Goal: Information Seeking & Learning: Learn about a topic

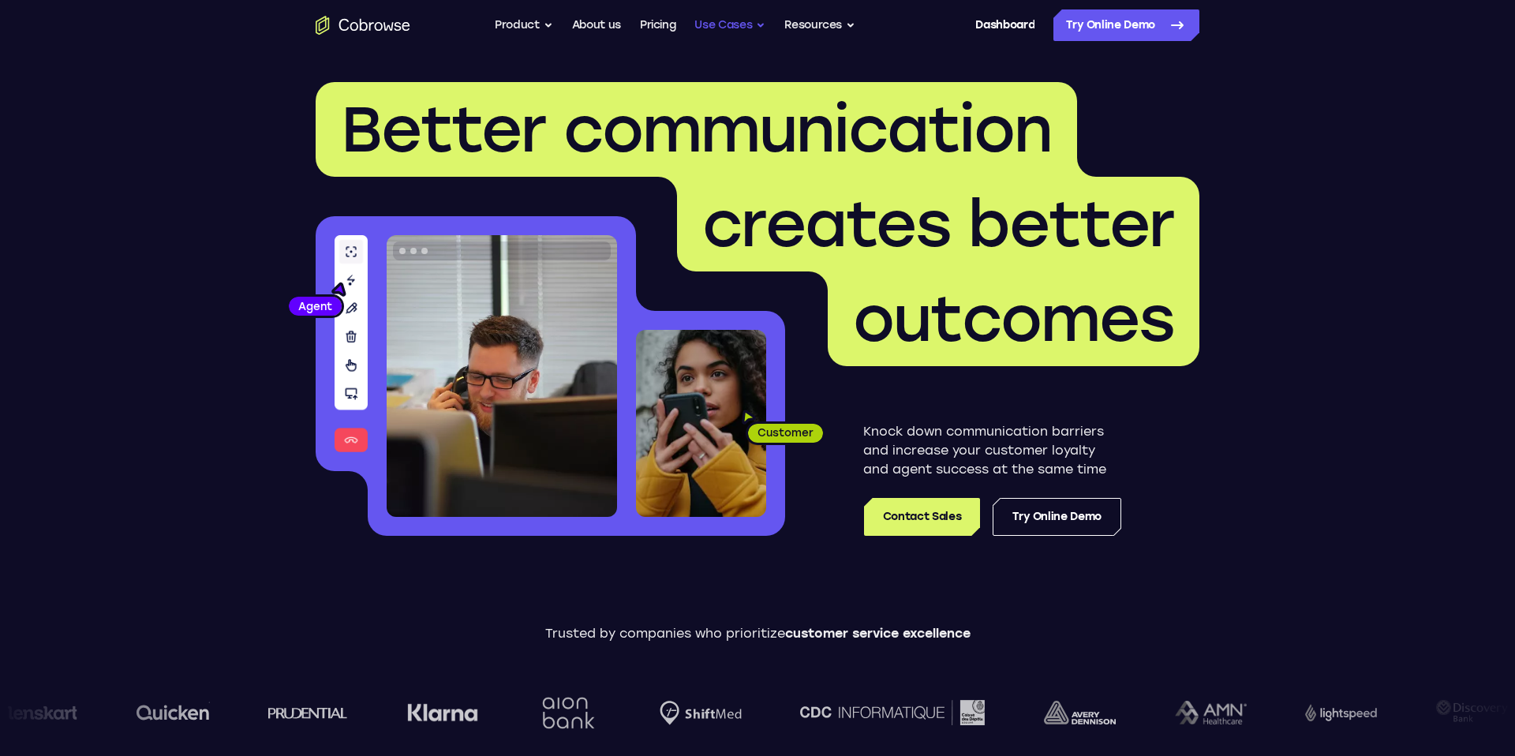
click at [710, 27] on button "Use Cases" at bounding box center [729, 25] width 71 height 32
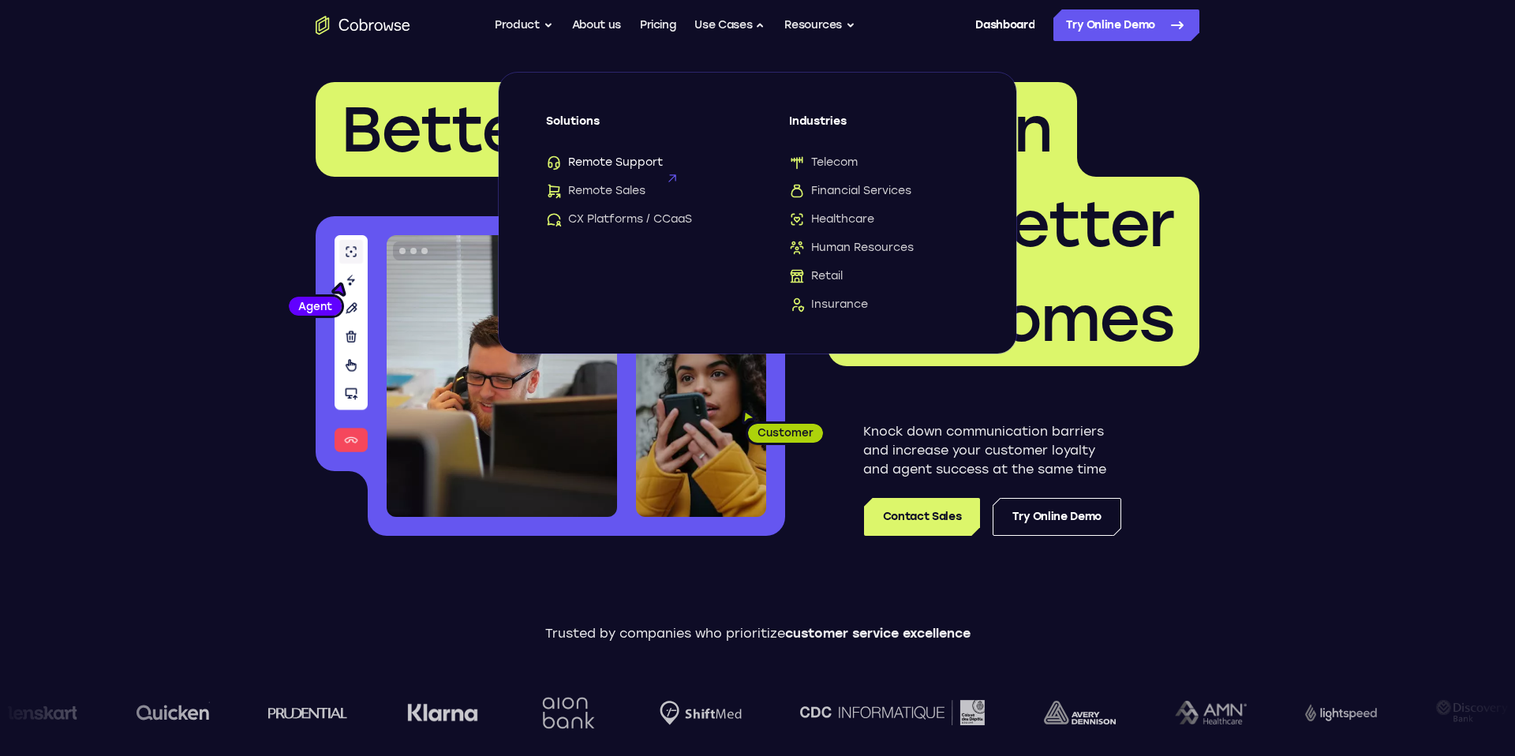
click at [657, 159] on span "Remote Support" at bounding box center [604, 163] width 117 height 16
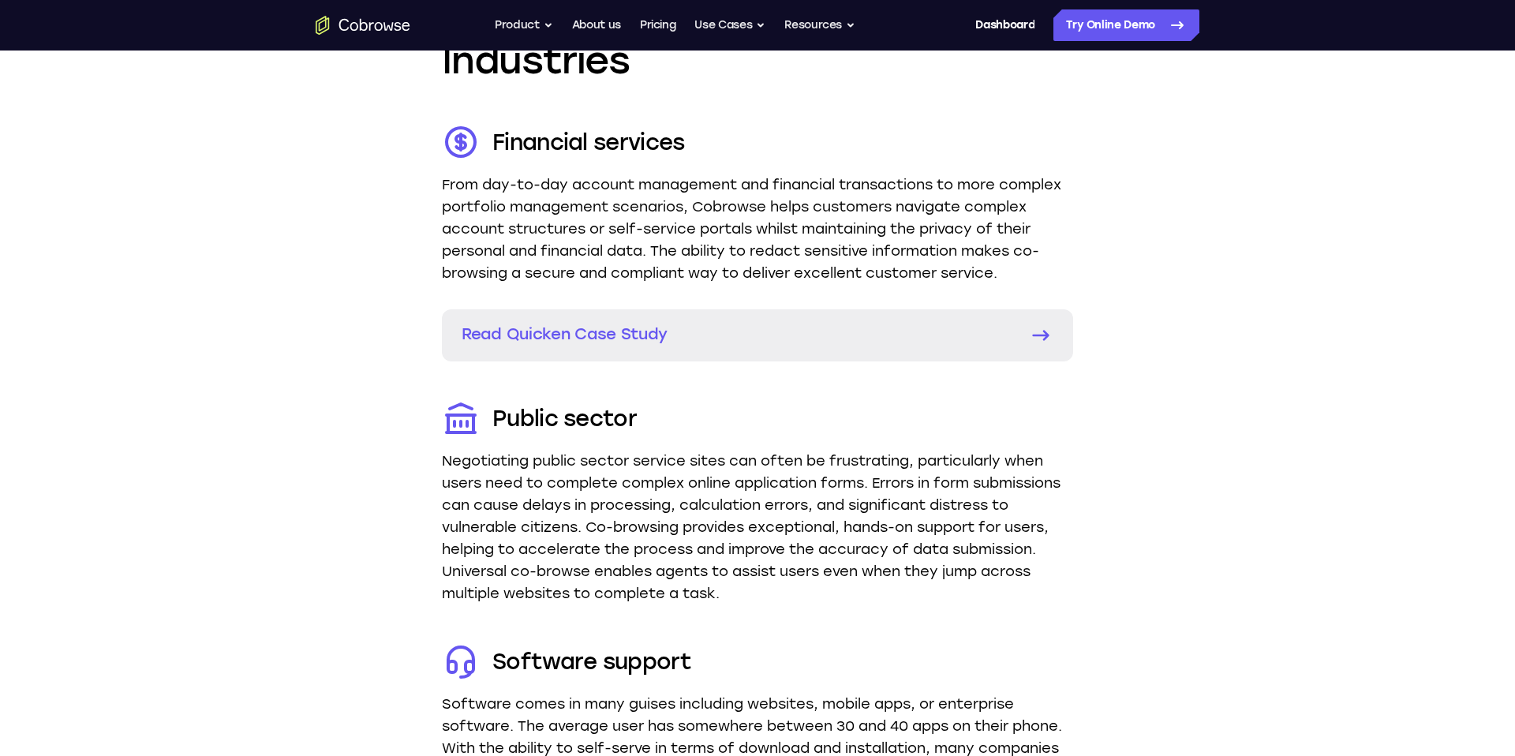
scroll to position [2581, 0]
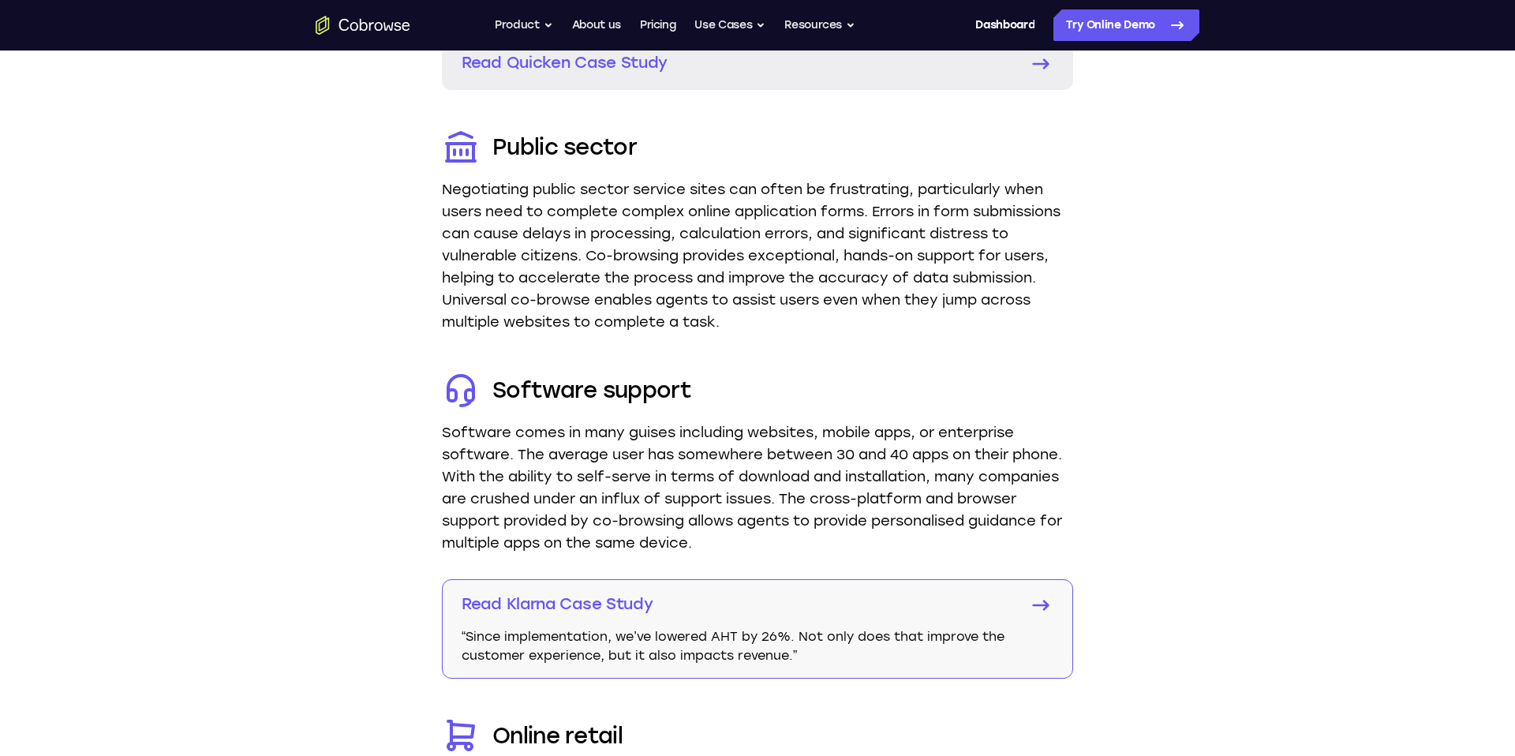
click at [871, 668] on link "Read Klarna Case Study “Since implementation, we’ve lowered AHT by 26%. Not onl…" at bounding box center [757, 628] width 631 height 99
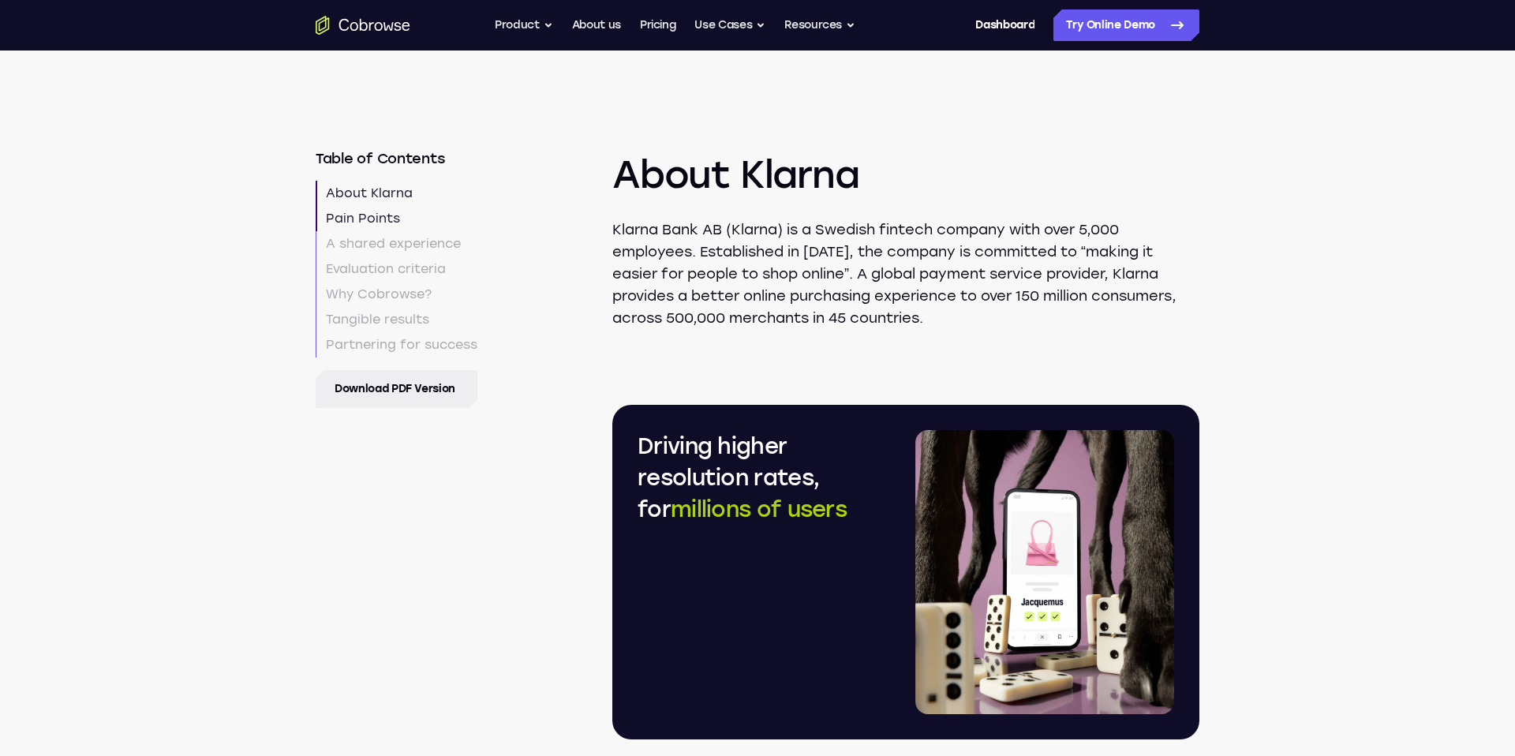
scroll to position [820, 0]
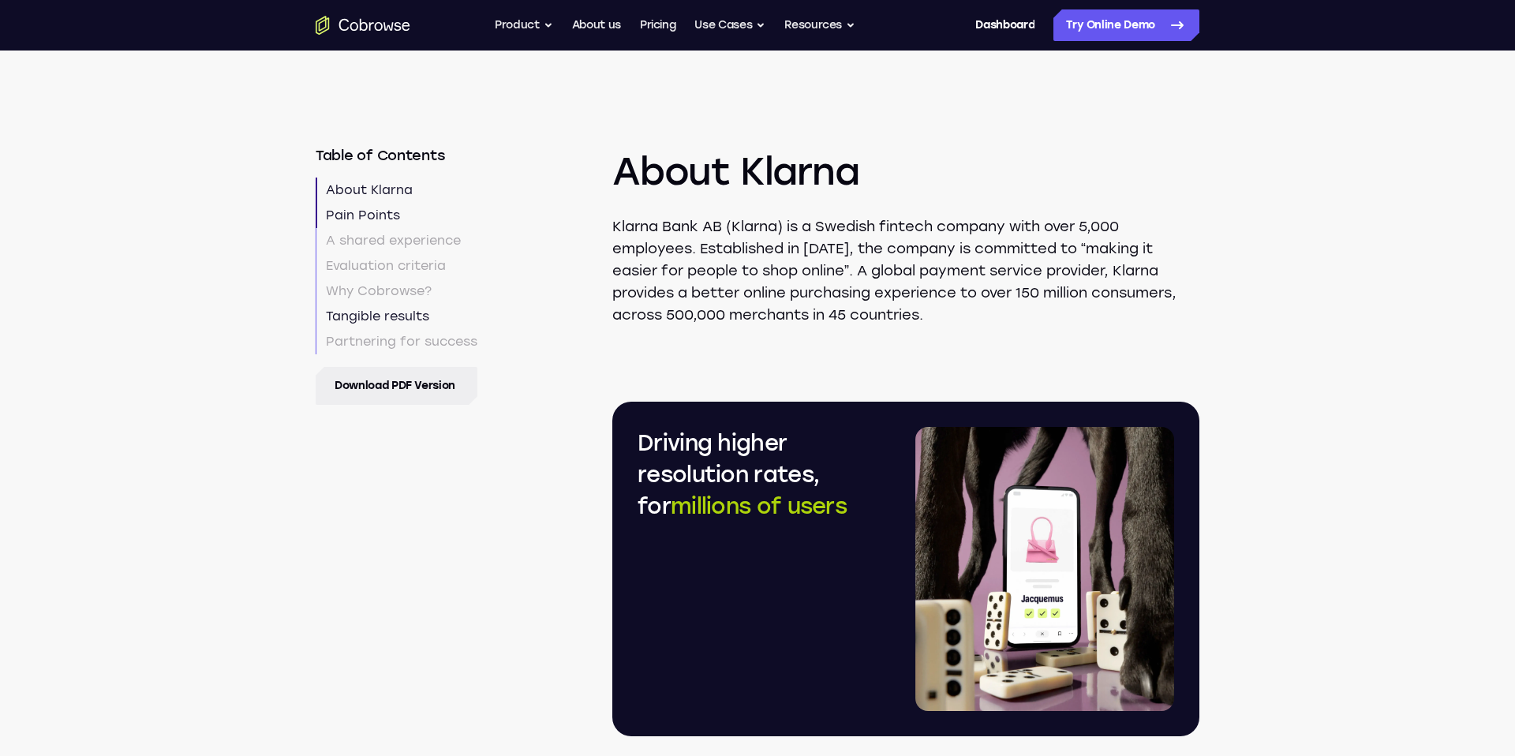
click at [416, 316] on link "Tangible results" at bounding box center [397, 316] width 162 height 25
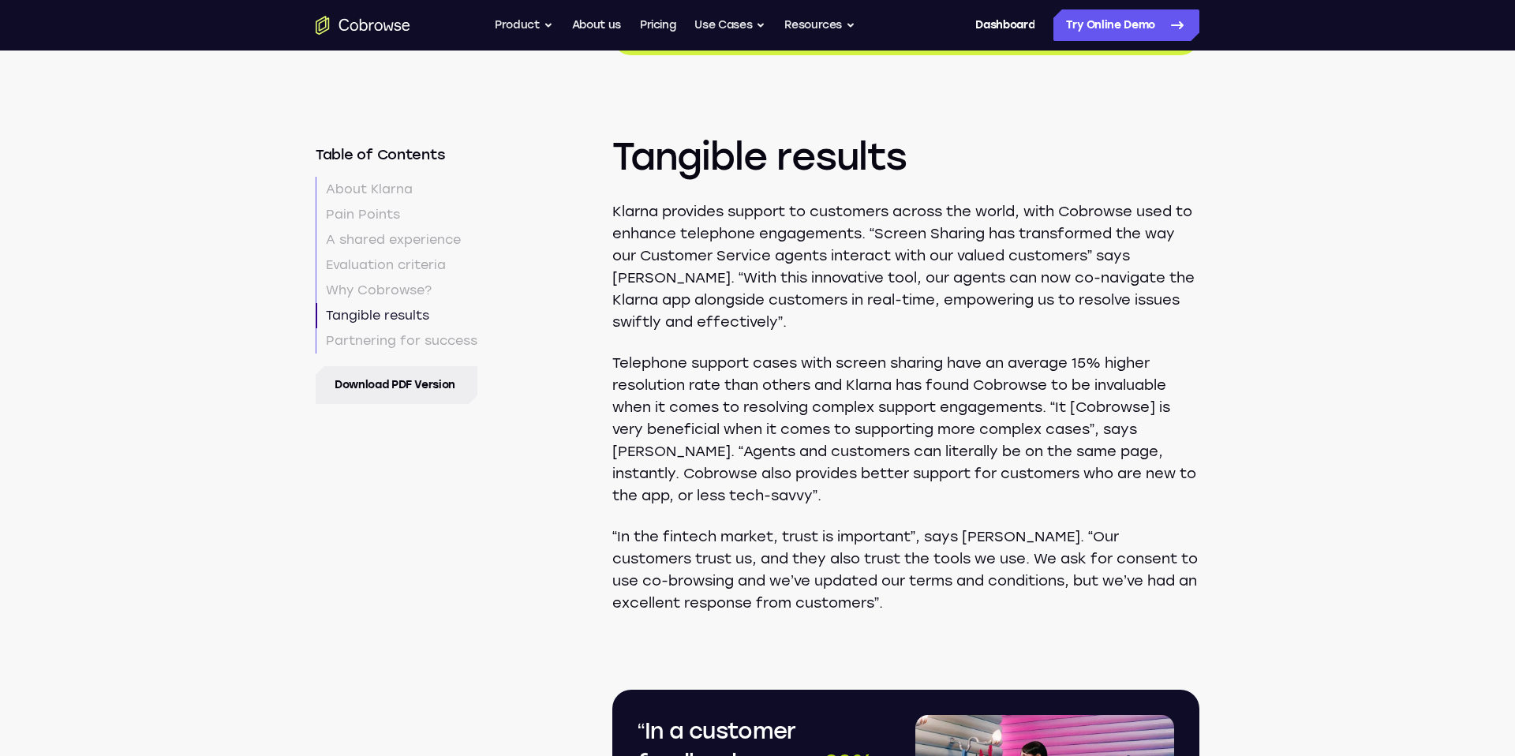
scroll to position [4004, 0]
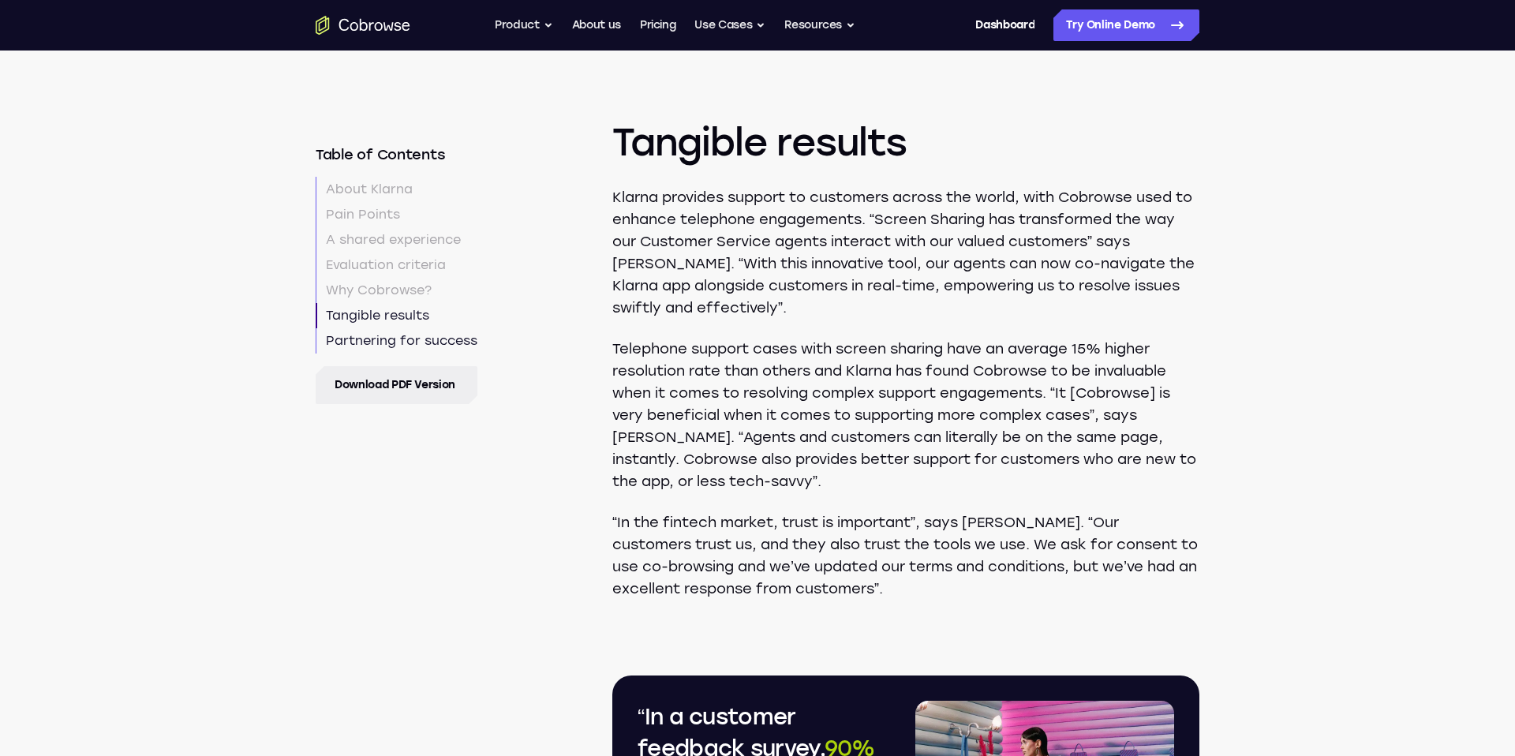
click at [409, 344] on link "Partnering for success" at bounding box center [397, 340] width 162 height 25
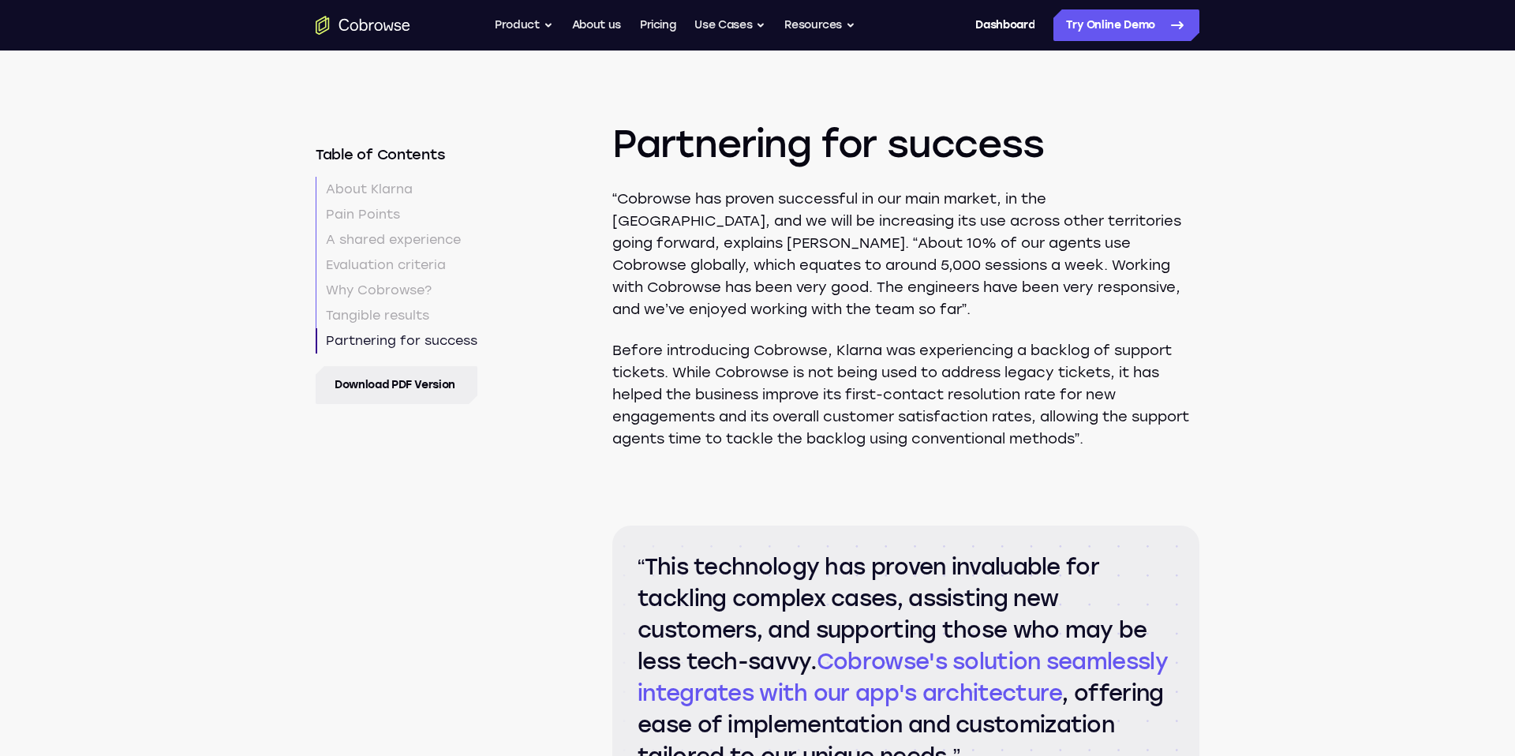
scroll to position [5339, 0]
click at [392, 192] on link "About Klarna" at bounding box center [397, 189] width 162 height 25
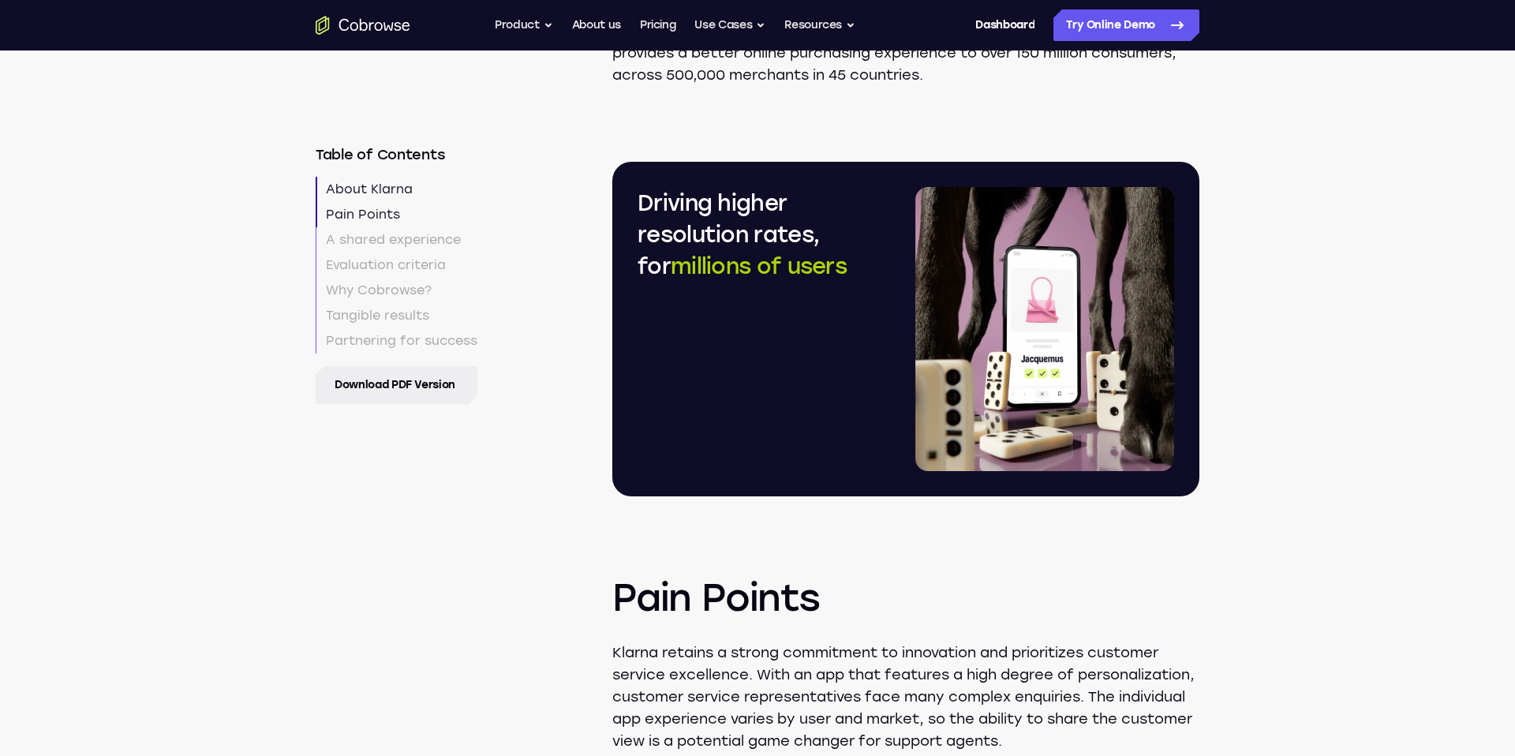
scroll to position [805, 0]
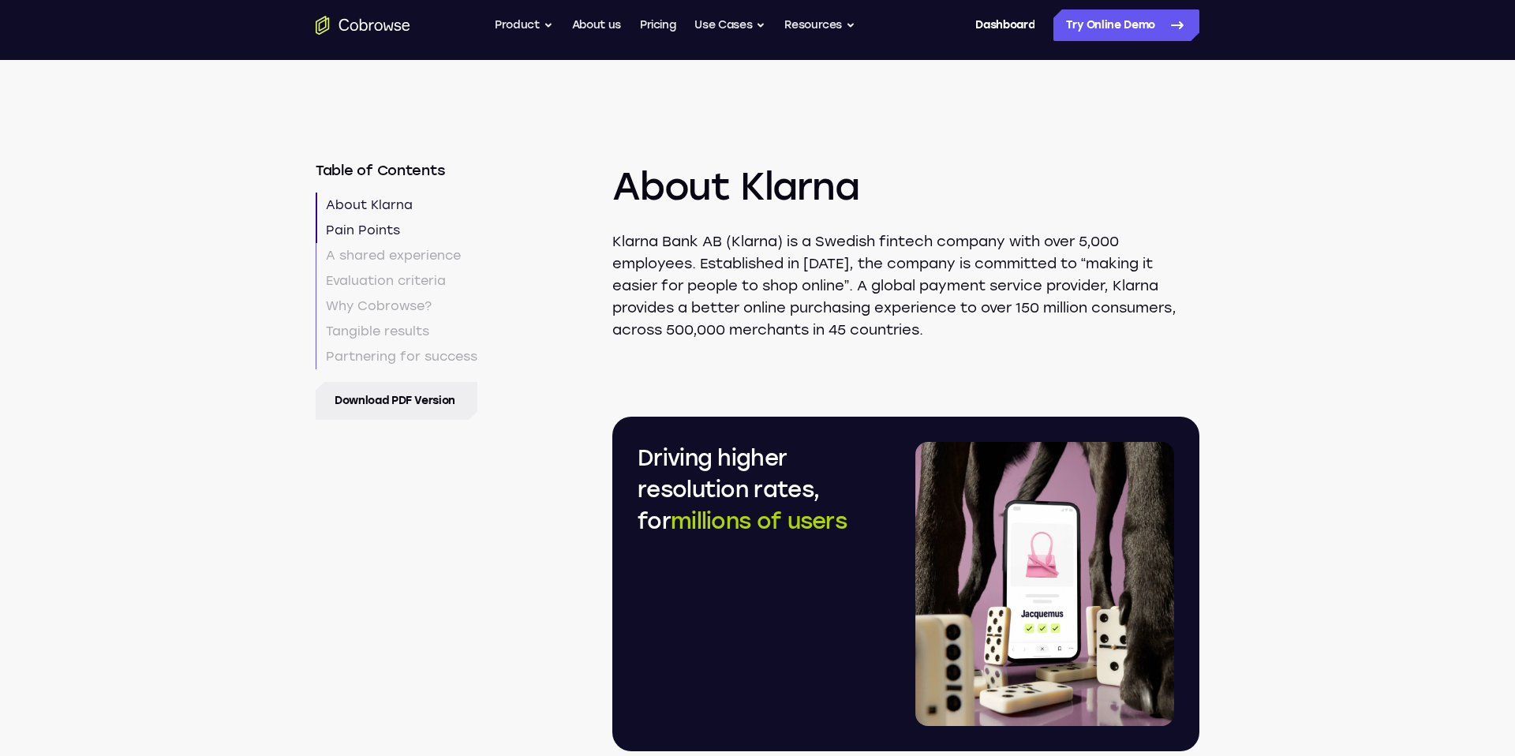
click at [383, 218] on link "Pain Points" at bounding box center [397, 230] width 162 height 25
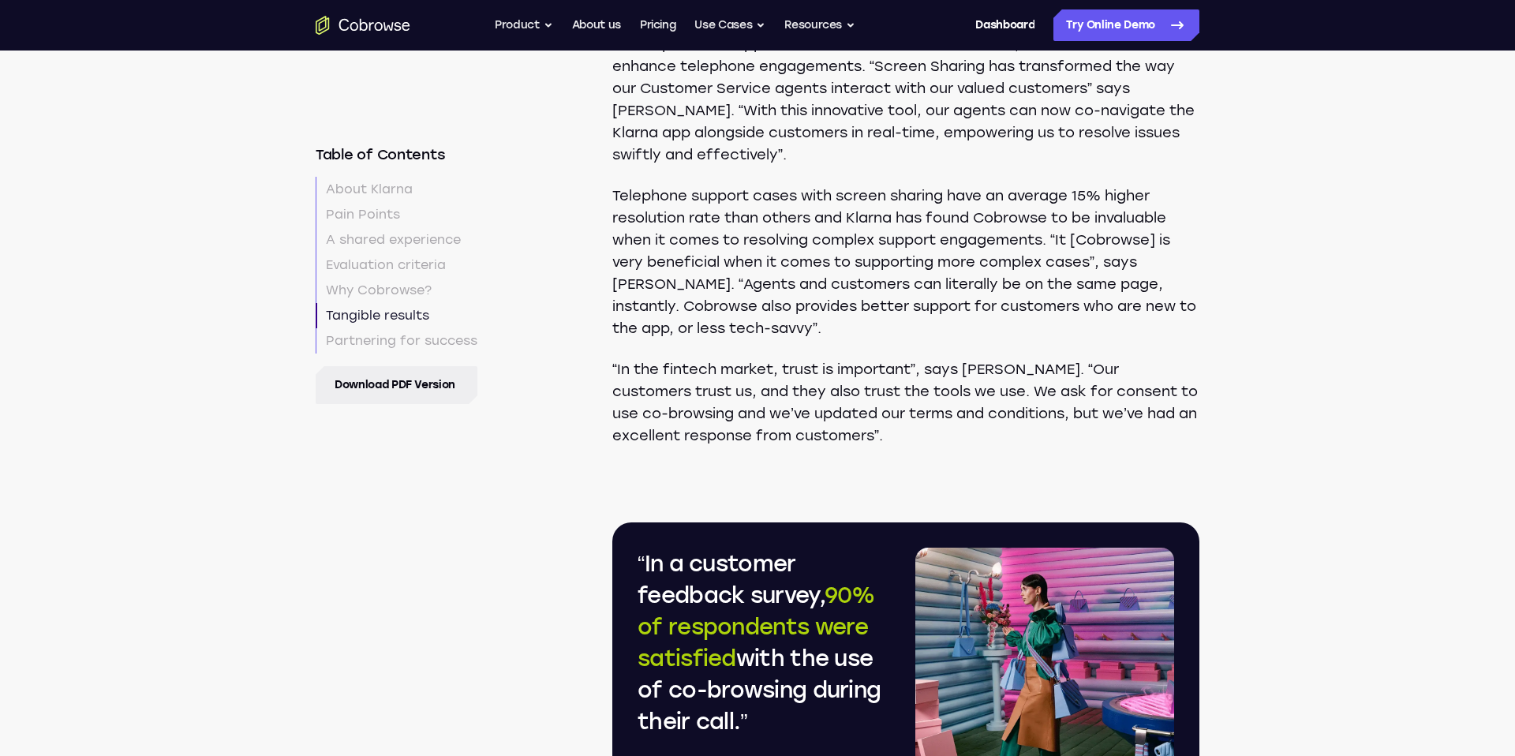
scroll to position [4458, 0]
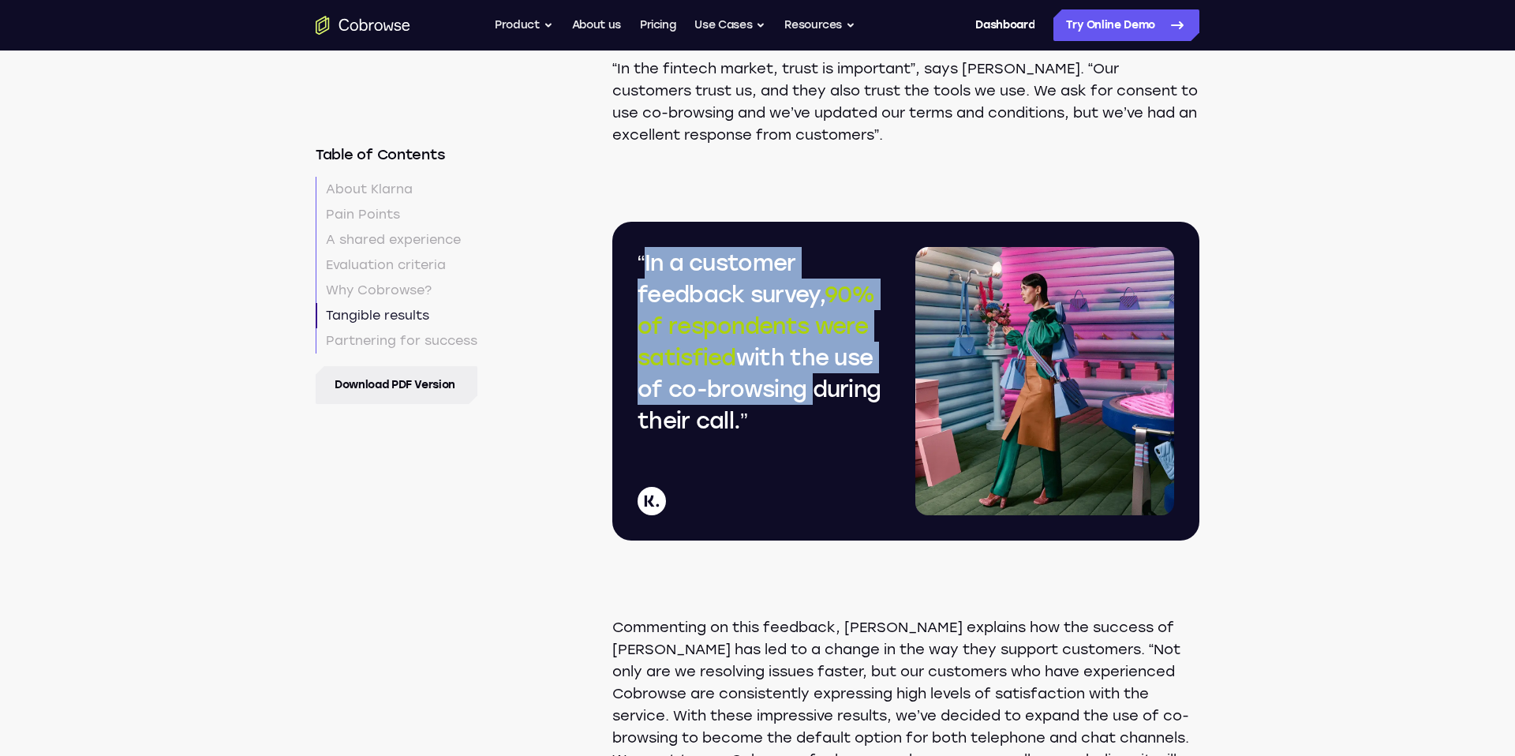
drag, startPoint x: 645, startPoint y: 293, endPoint x: 802, endPoint y: 409, distance: 195.0
click at [802, 409] on h3 "“In a customer feedback survey, 90% of respondents were satisfied with the use …" at bounding box center [766, 341] width 259 height 189
copy h3 "In a customer feedback survey, 90% of respondents were satisfied with the use o…"
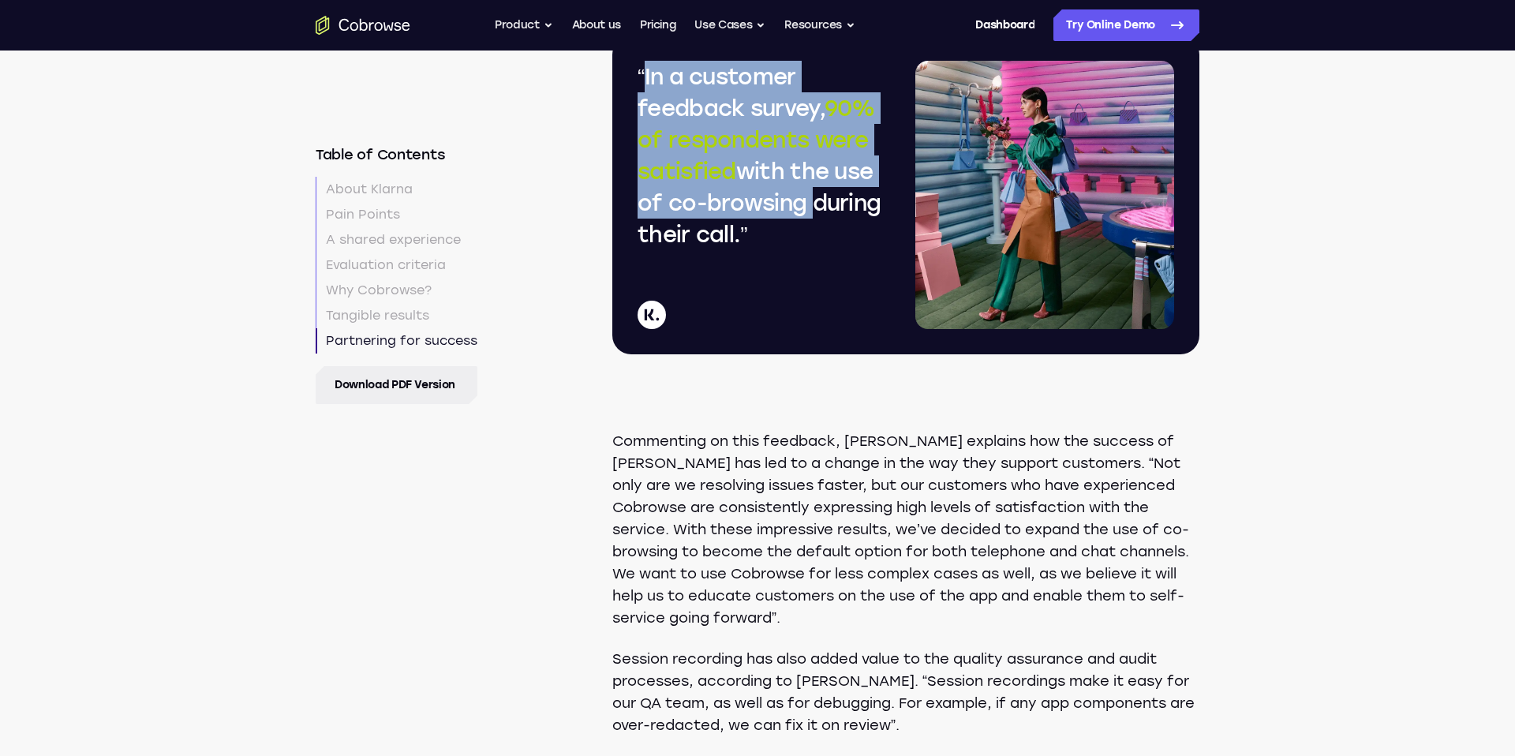
scroll to position [4646, 0]
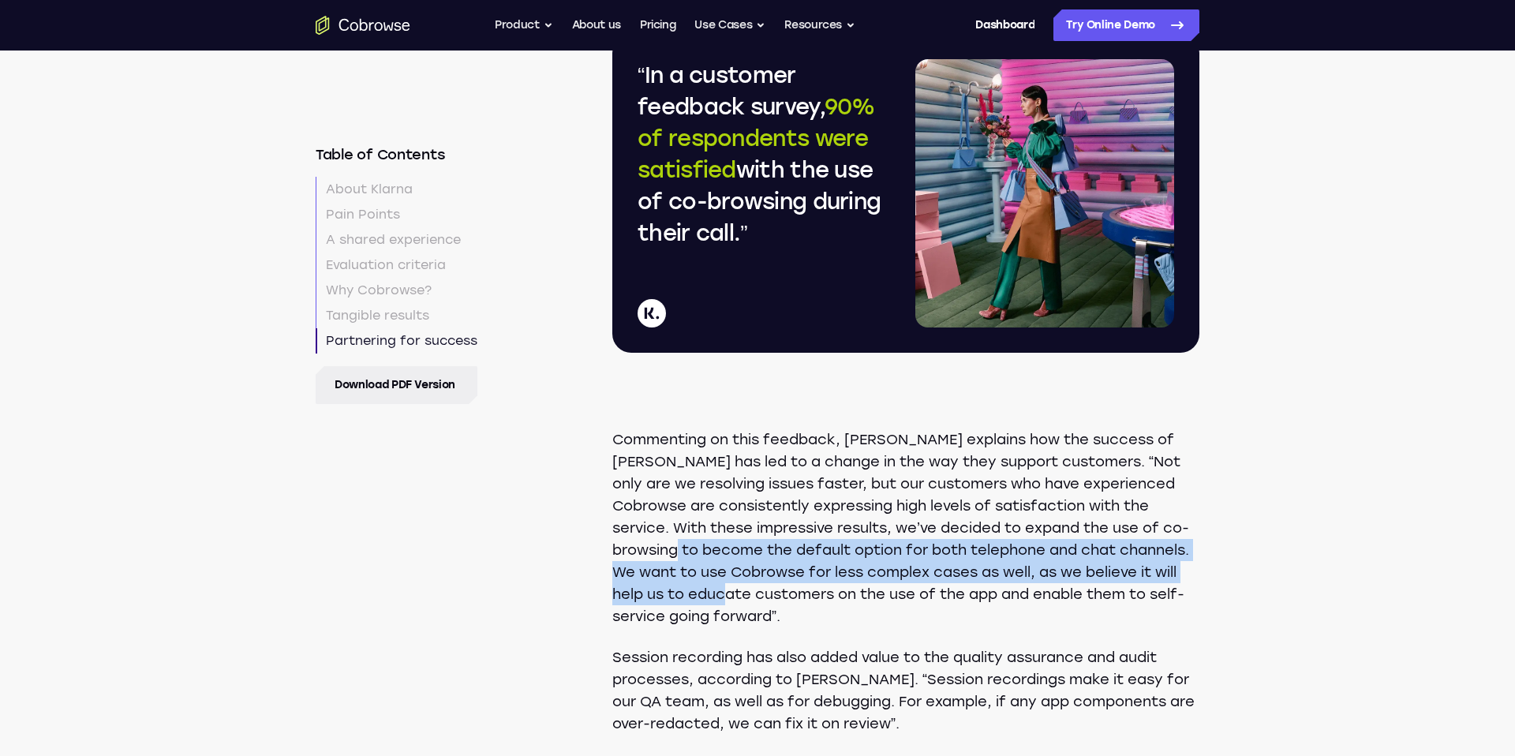
drag, startPoint x: 682, startPoint y: 580, endPoint x: 750, endPoint y: 618, distance: 78.8
click at [750, 618] on p "Commenting on this feedback, Nguyen explains how the success of Cobrowse has le…" at bounding box center [905, 527] width 587 height 199
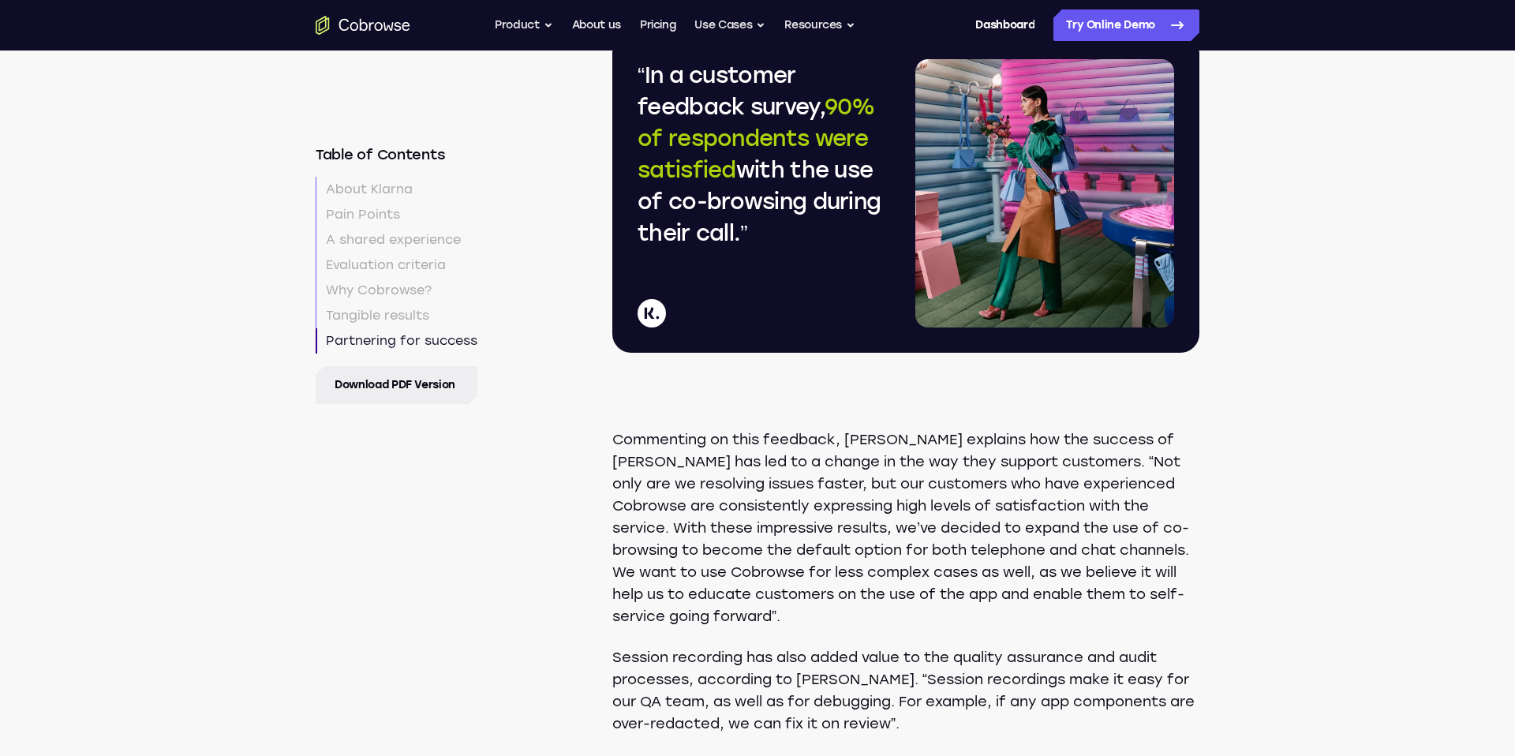
click at [754, 627] on p "Commenting on this feedback, Nguyen explains how the success of Cobrowse has le…" at bounding box center [905, 527] width 587 height 199
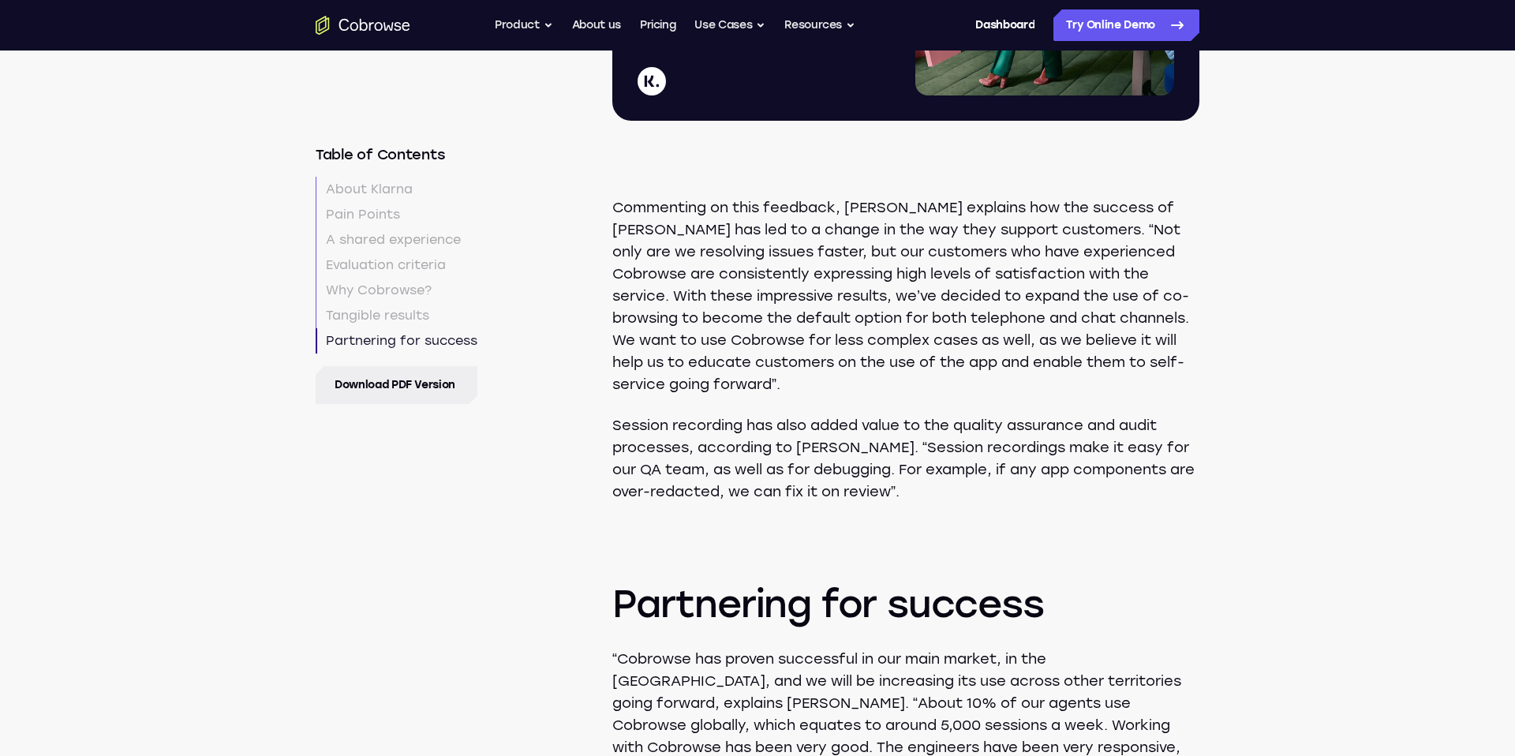
scroll to position [4879, 0]
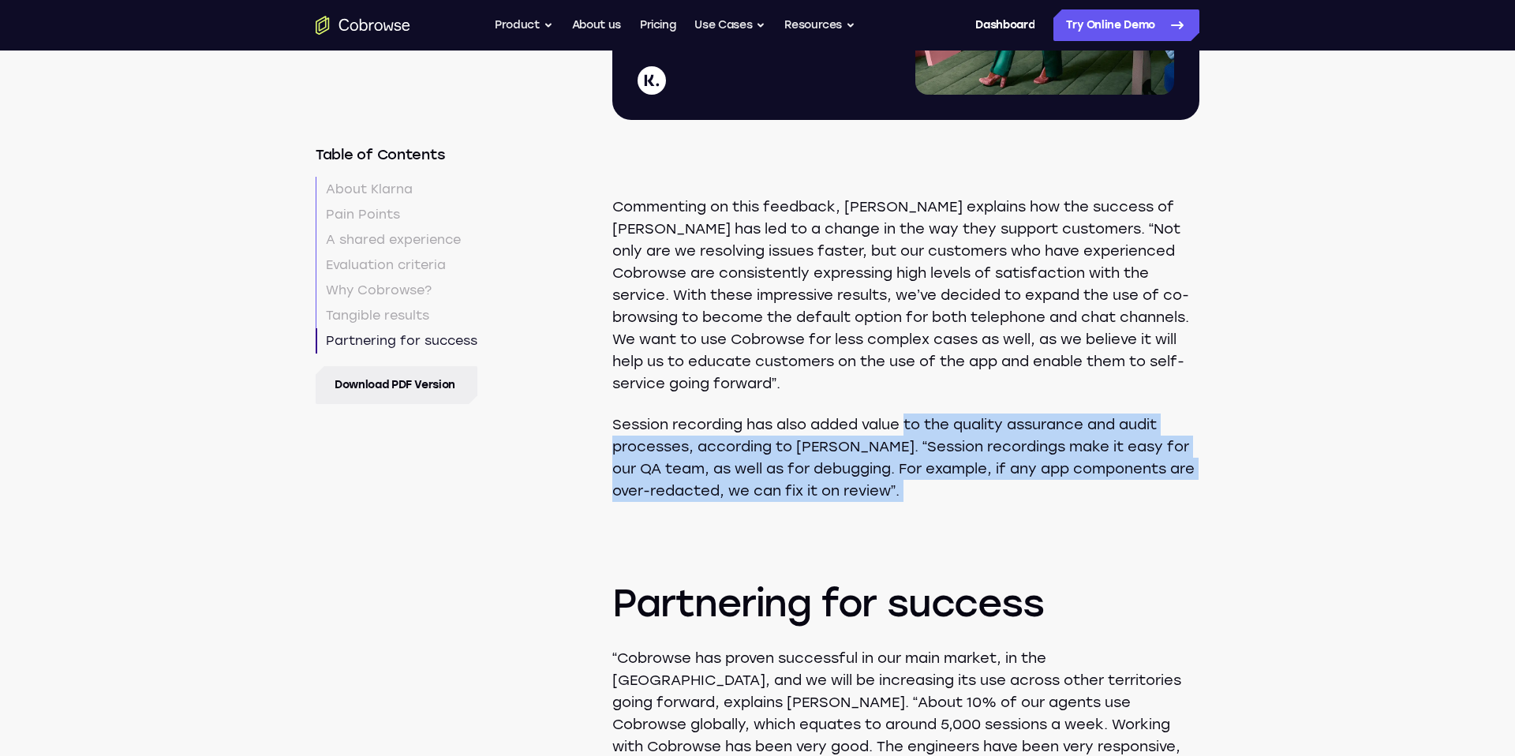
drag, startPoint x: 908, startPoint y: 459, endPoint x: 908, endPoint y: 506, distance: 47.3
click at [908, 506] on h2 "Partnering for success" at bounding box center [905, 530] width 587 height 196
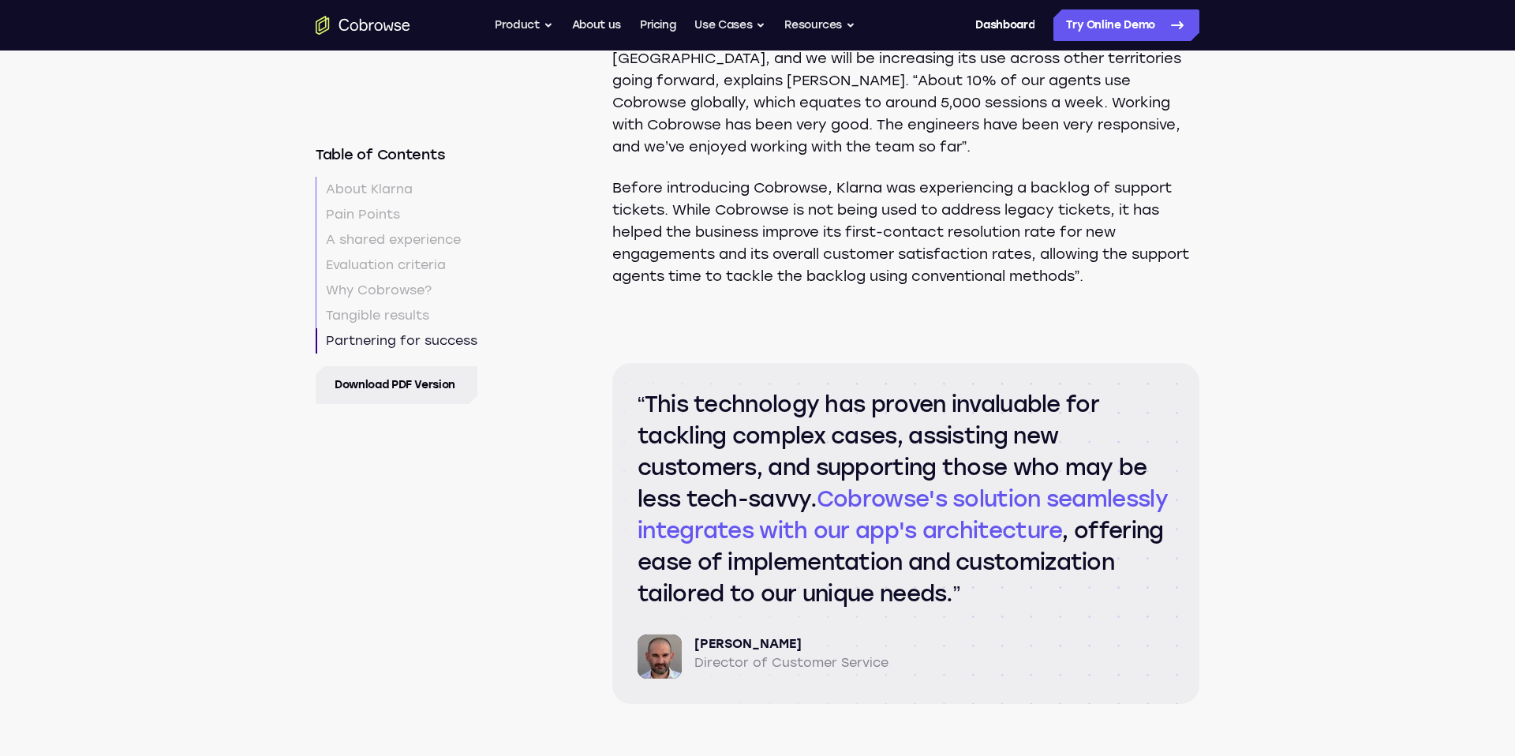
scroll to position [5503, 0]
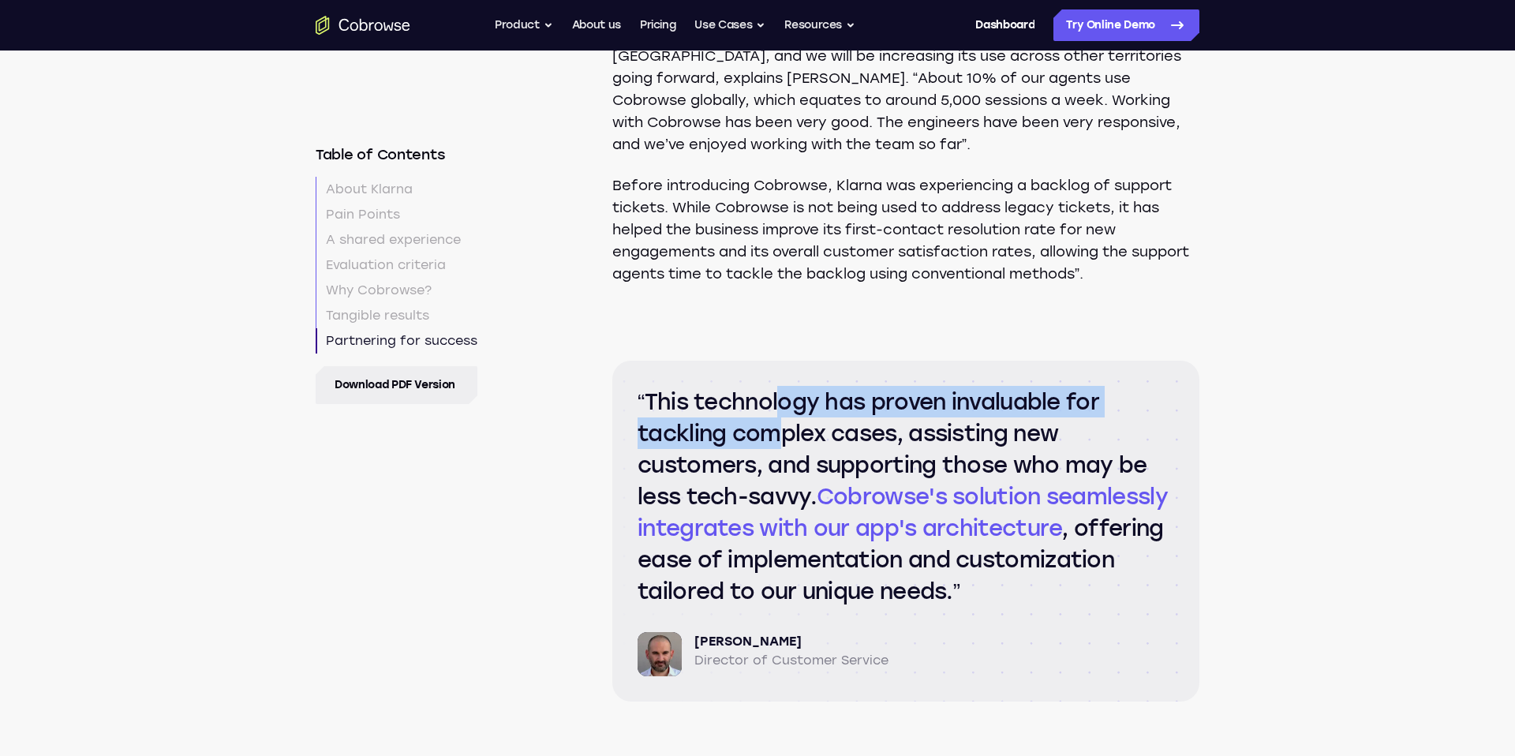
drag, startPoint x: 779, startPoint y: 422, endPoint x: 779, endPoint y: 468, distance: 45.8
click at [779, 469] on q "This technology has proven invaluable for tackling complex cases, assisting new…" at bounding box center [905, 496] width 536 height 221
click at [779, 468] on q "This technology has proven invaluable for tackling complex cases, assisting new…" at bounding box center [905, 496] width 536 height 221
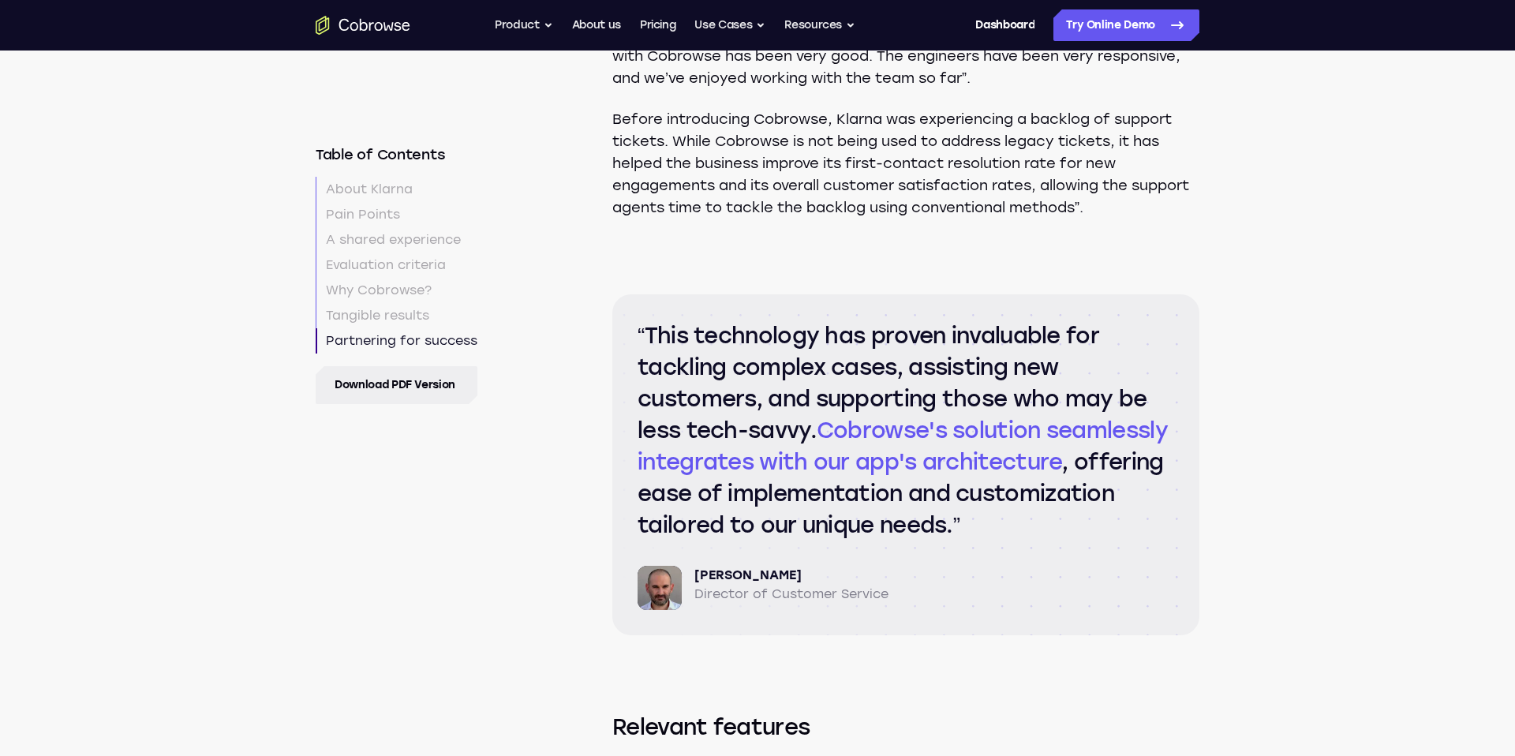
scroll to position [5596, 0]
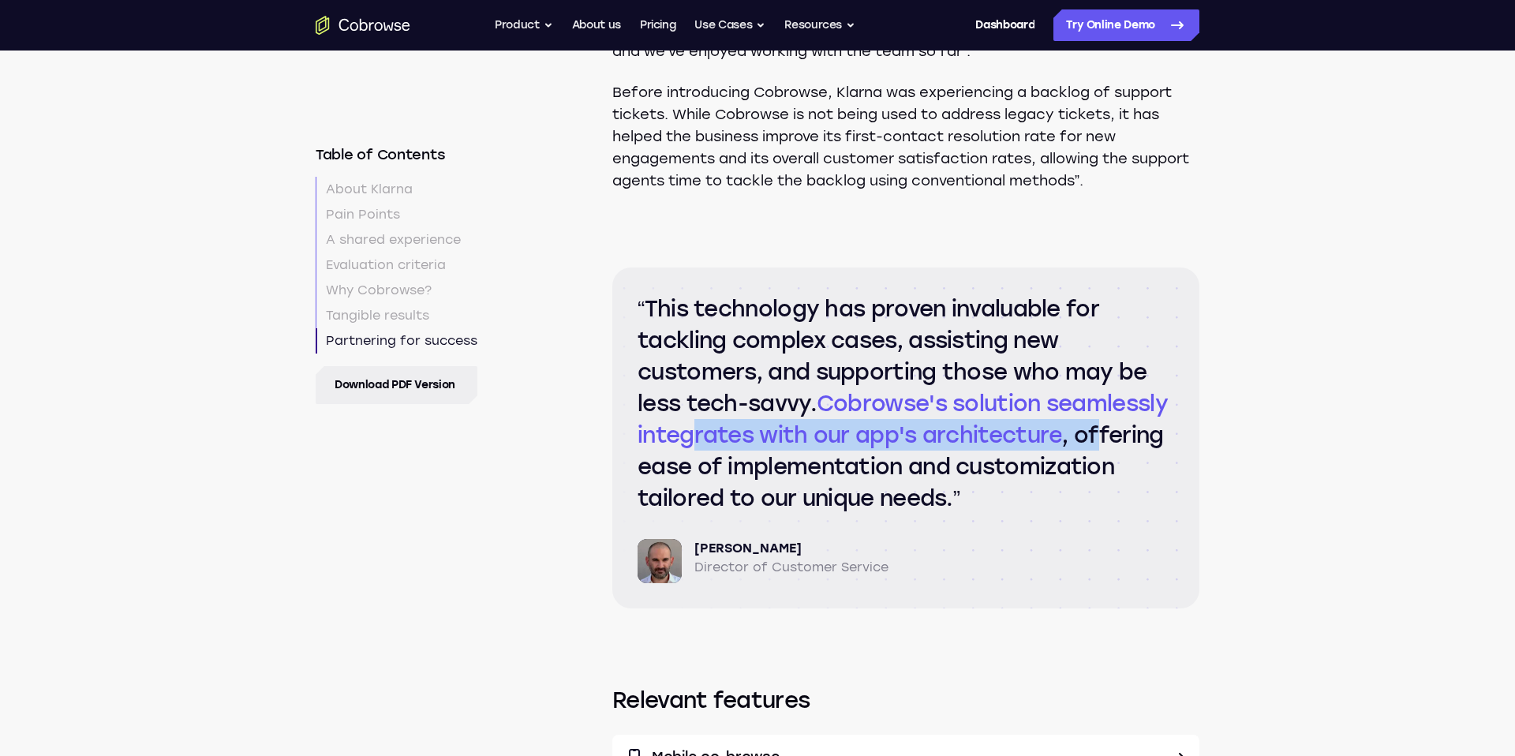
drag, startPoint x: 817, startPoint y: 462, endPoint x: 817, endPoint y: 507, distance: 45.0
click at [817, 507] on q "This technology has proven invaluable for tackling complex cases, assisting new…" at bounding box center [905, 403] width 536 height 221
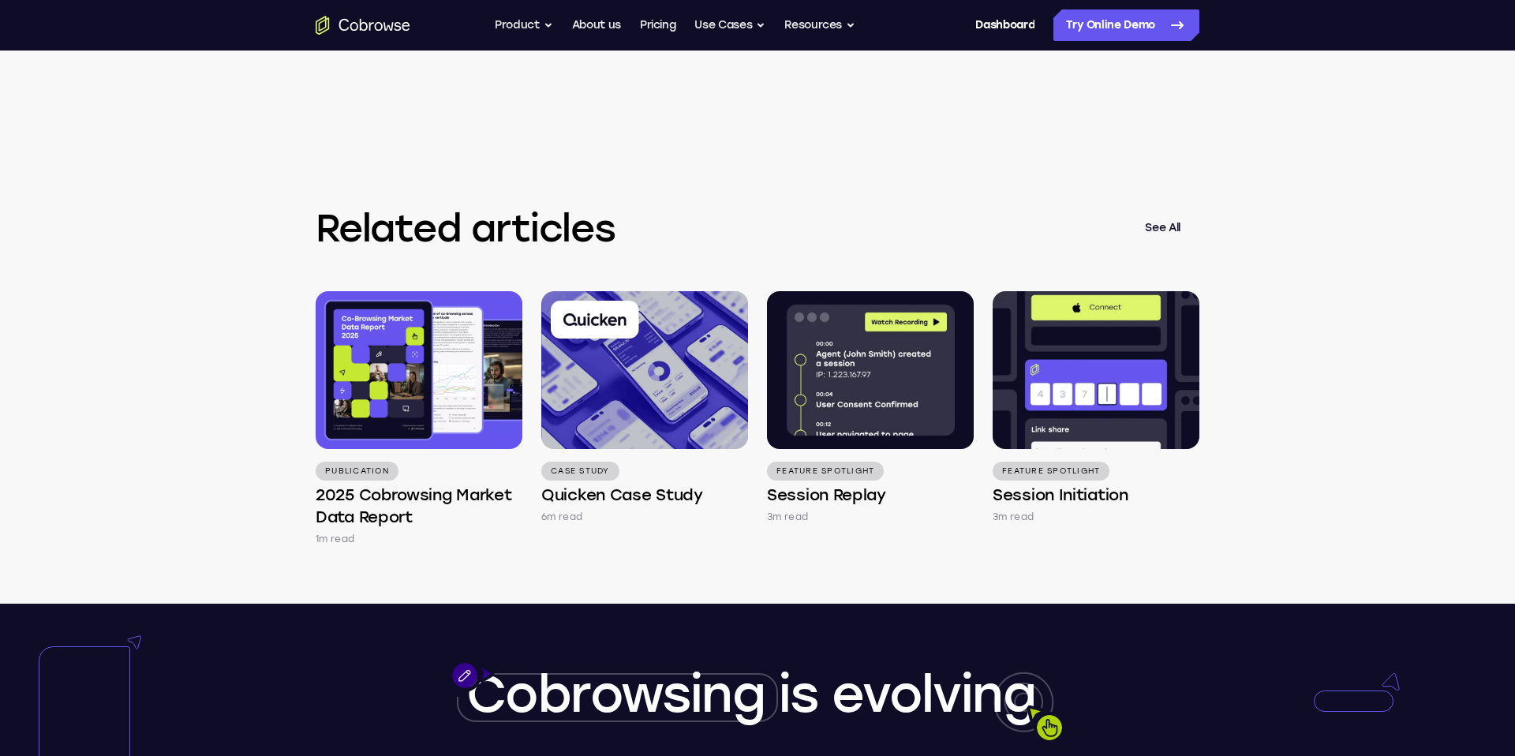
scroll to position [6596, 0]
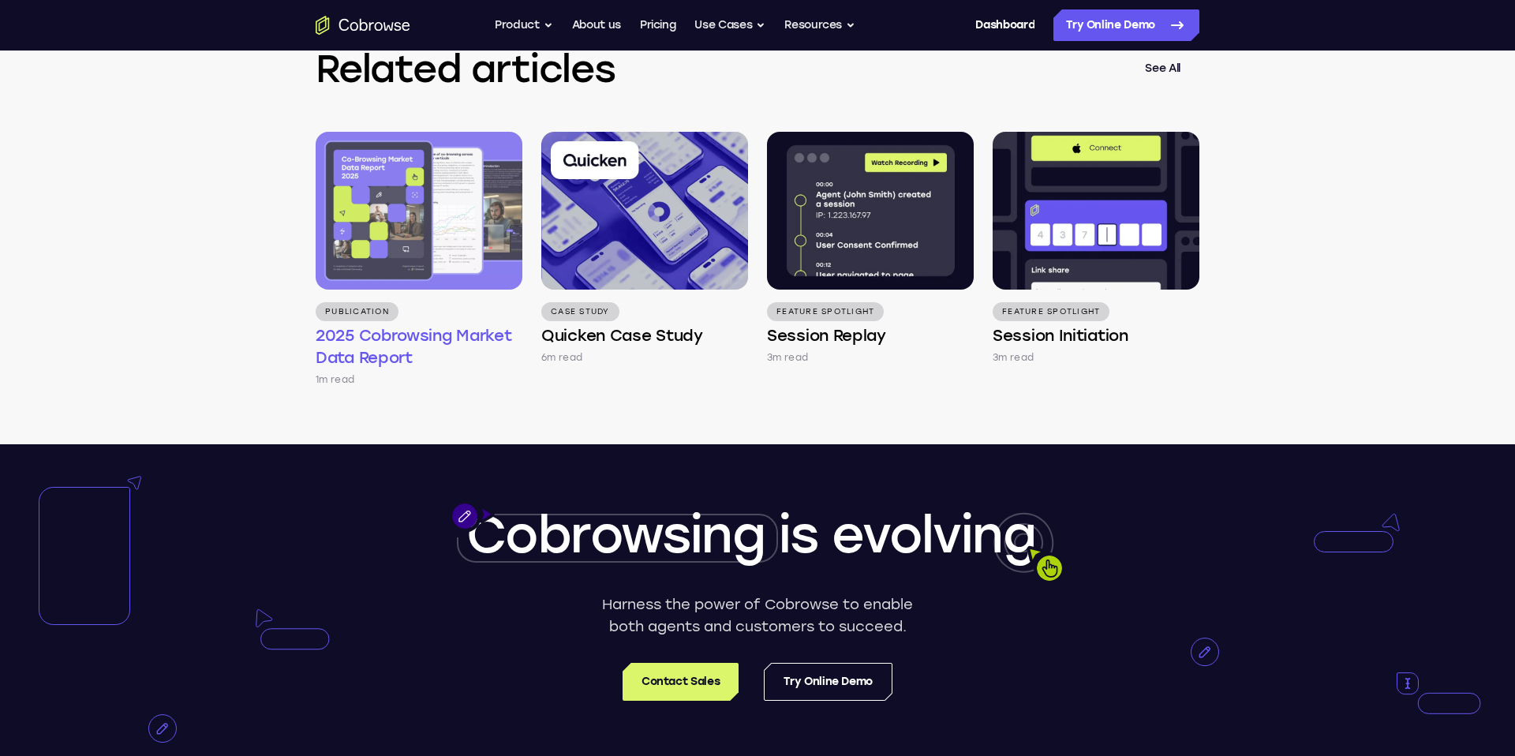
click at [410, 289] on img at bounding box center [419, 211] width 207 height 158
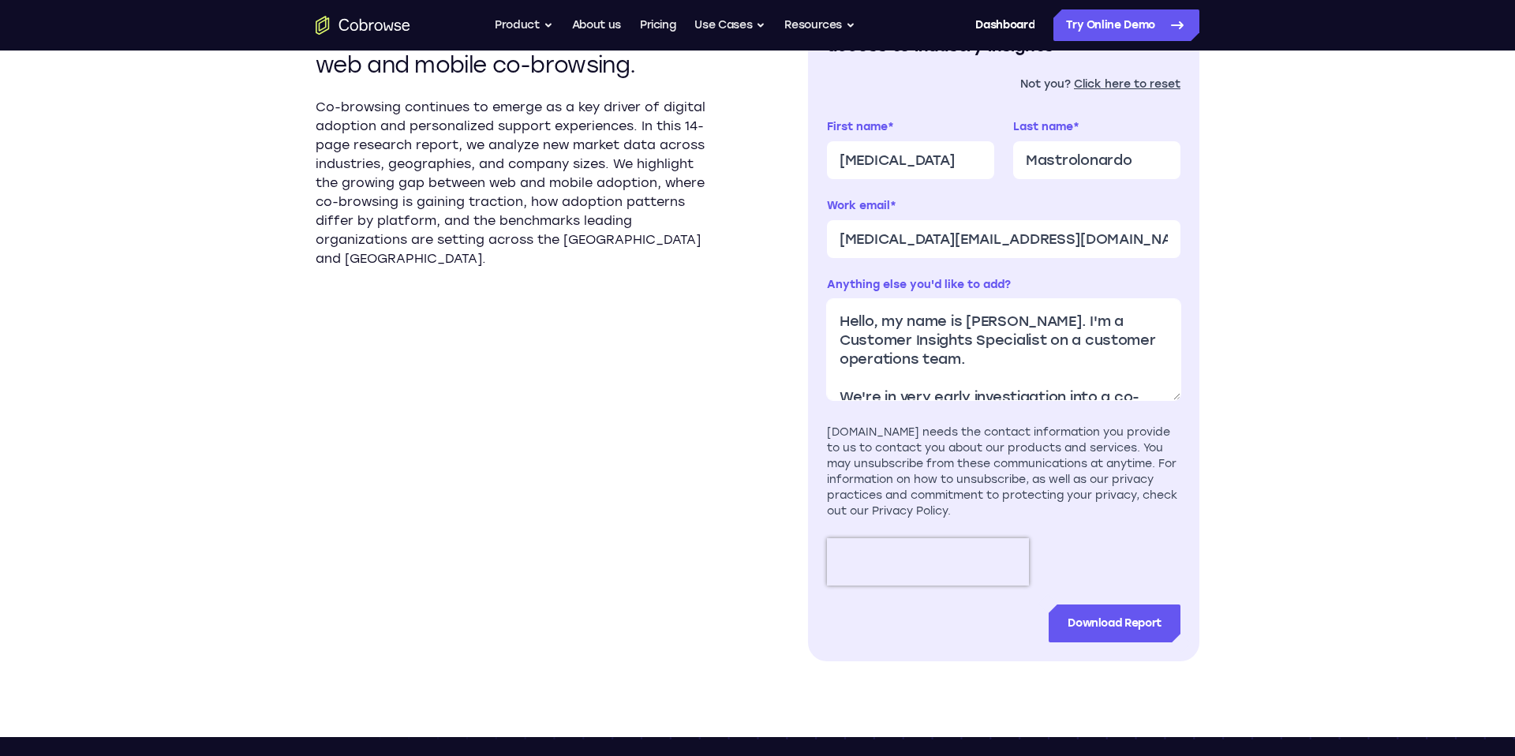
drag, startPoint x: 855, startPoint y: 383, endPoint x: 790, endPoint y: 259, distance: 140.4
click at [790, 258] on div "New data from 500,000 companies reveals distinct patterns across web and mobile…" at bounding box center [758, 315] width 884 height 844
type textarea "e Zendesk for our ticket management."
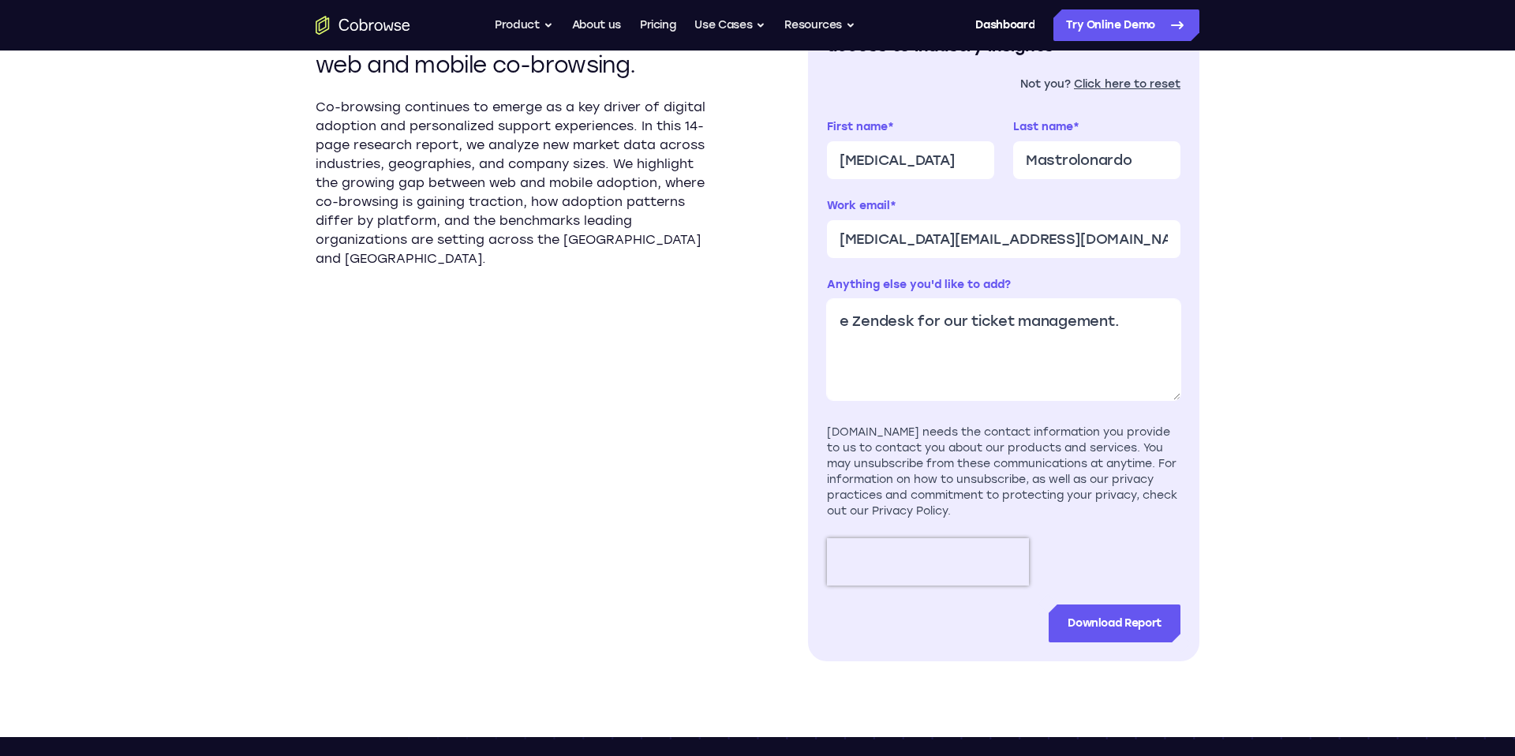
drag, startPoint x: 947, startPoint y: 350, endPoint x: 706, endPoint y: 280, distance: 251.4
click at [725, 479] on div "New data from 500,000 companies reveals distinct patterns across web and mobile…" at bounding box center [758, 315] width 884 height 844
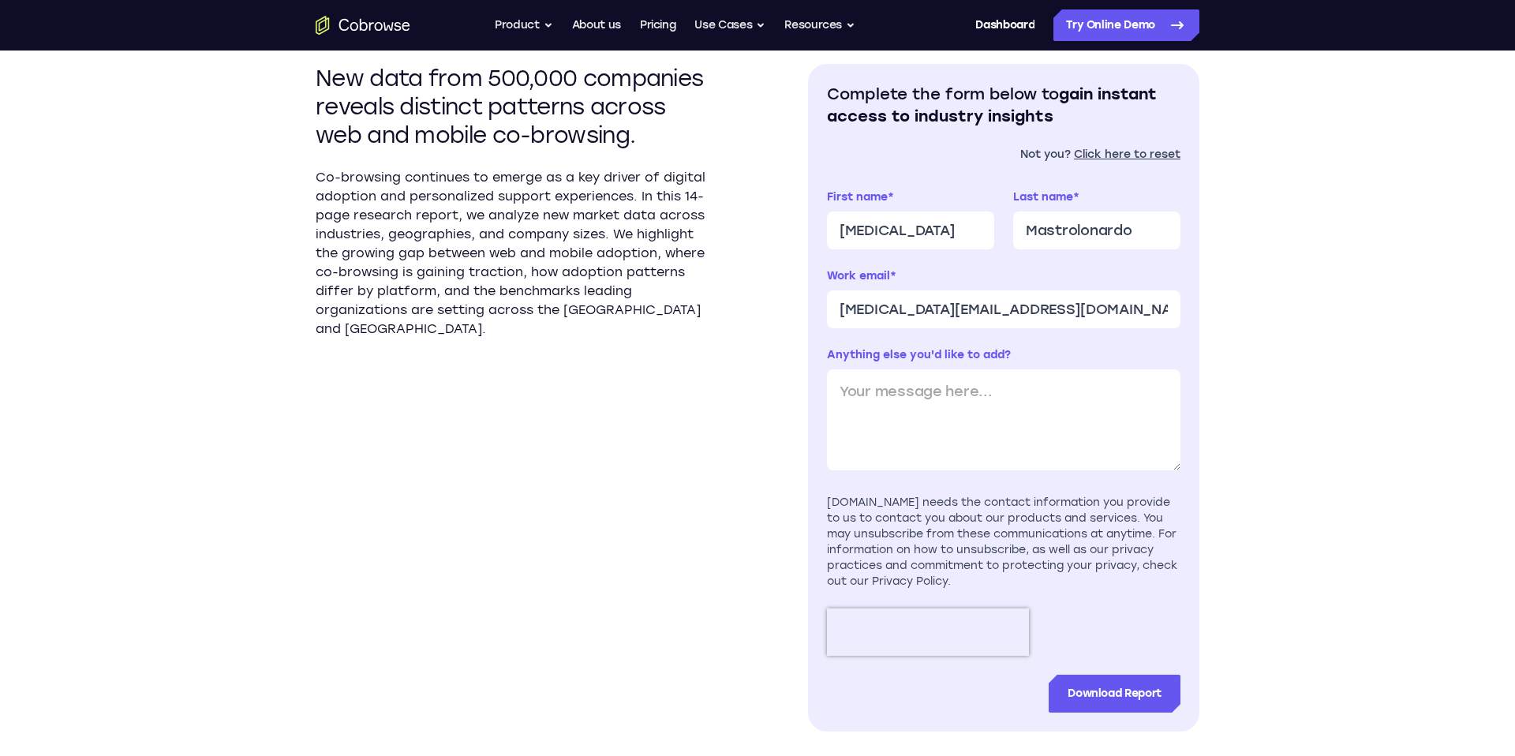
scroll to position [483, 0]
click at [1059, 689] on input "Download Report" at bounding box center [1114, 695] width 132 height 38
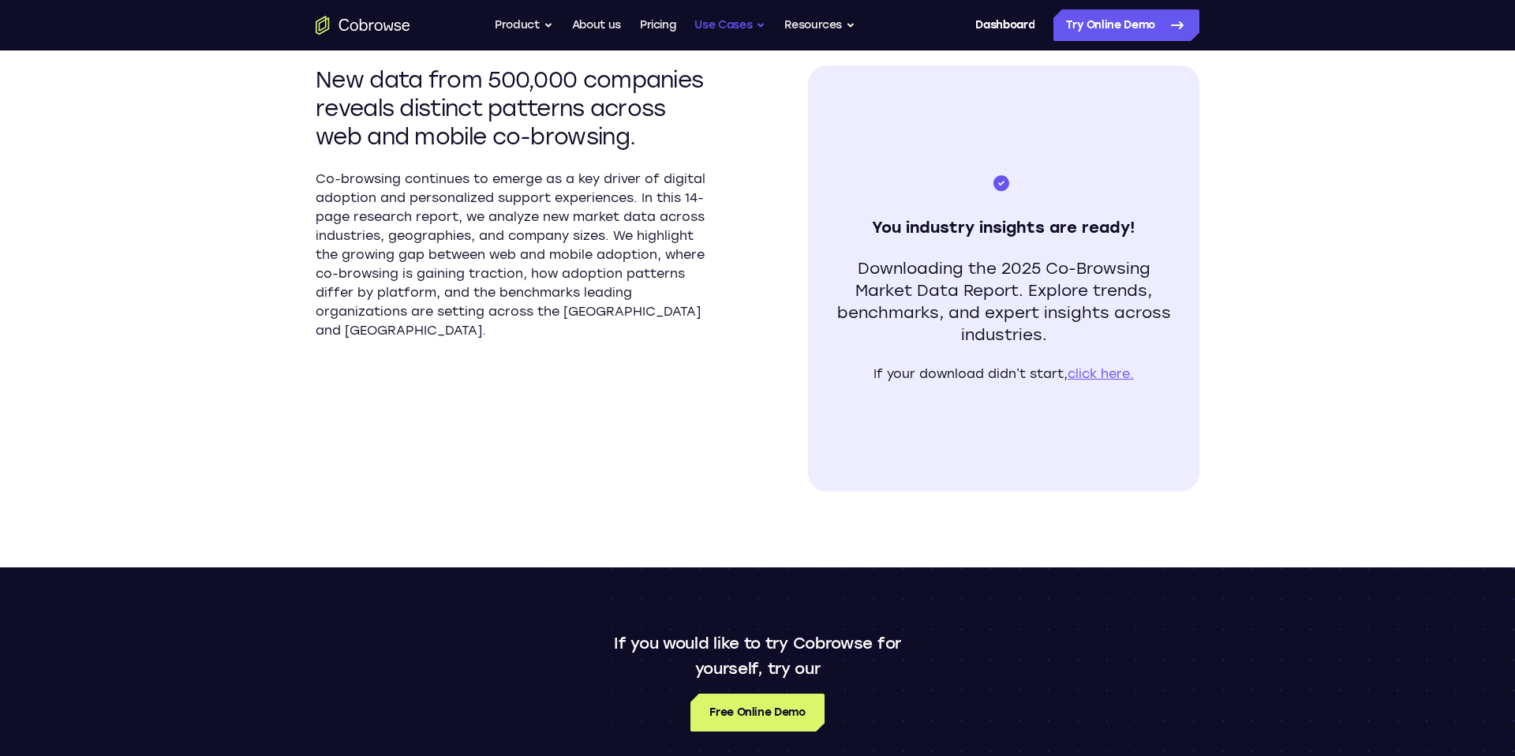
click at [716, 22] on button "Use Cases" at bounding box center [729, 25] width 71 height 32
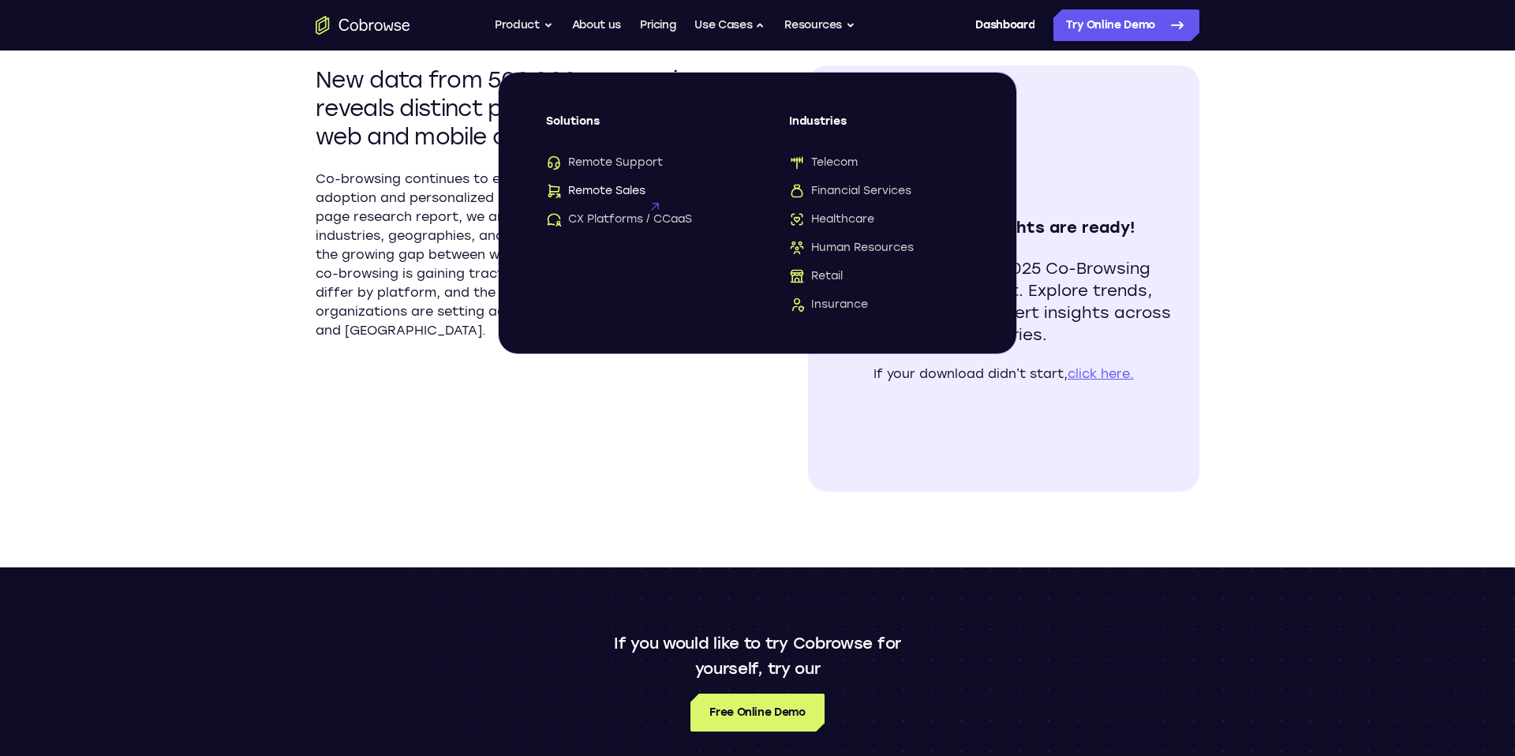
click at [631, 188] on span "Remote Sales" at bounding box center [595, 191] width 99 height 16
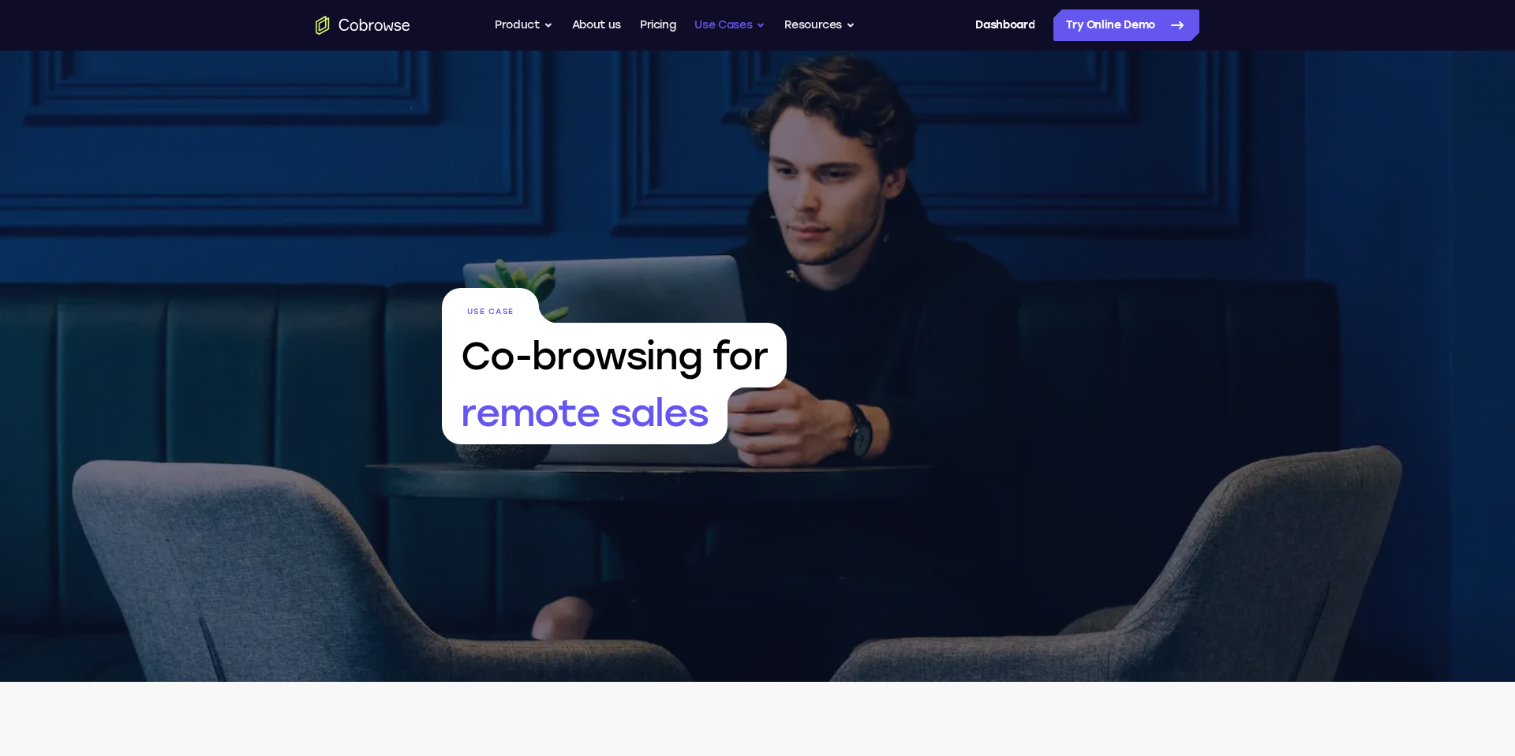
click at [745, 28] on button "Use Cases" at bounding box center [729, 25] width 71 height 32
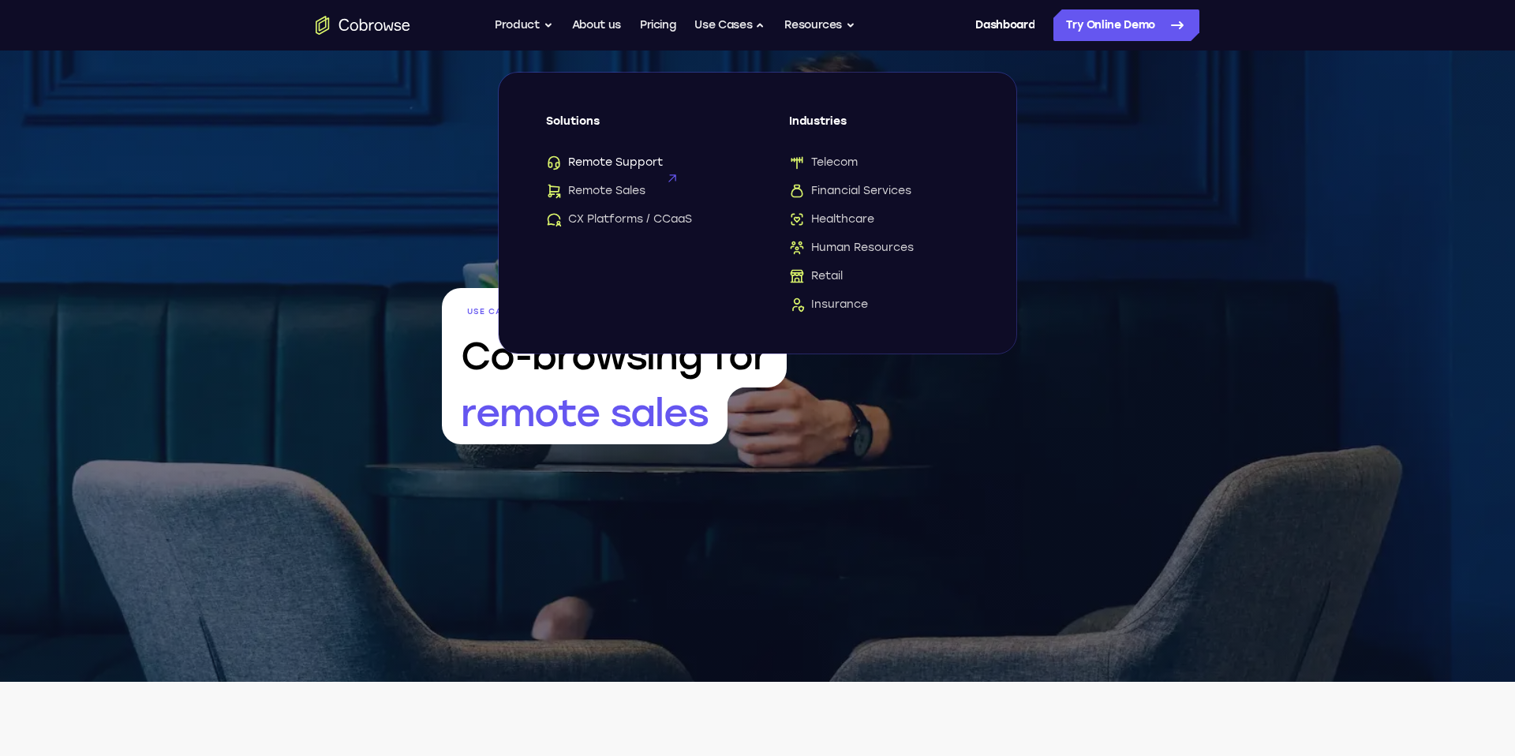
click at [611, 167] on span "Remote Support" at bounding box center [604, 163] width 117 height 16
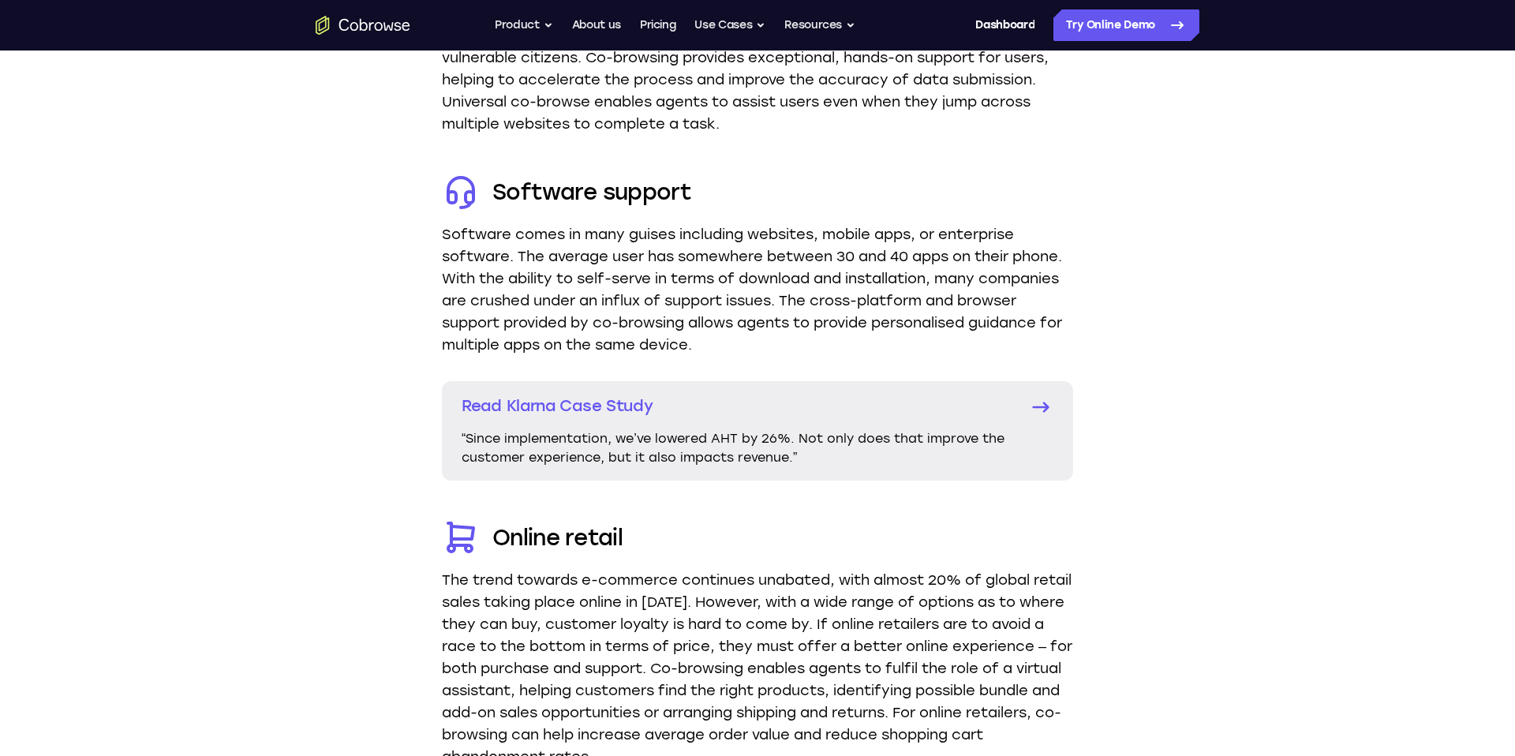
scroll to position [2803, 0]
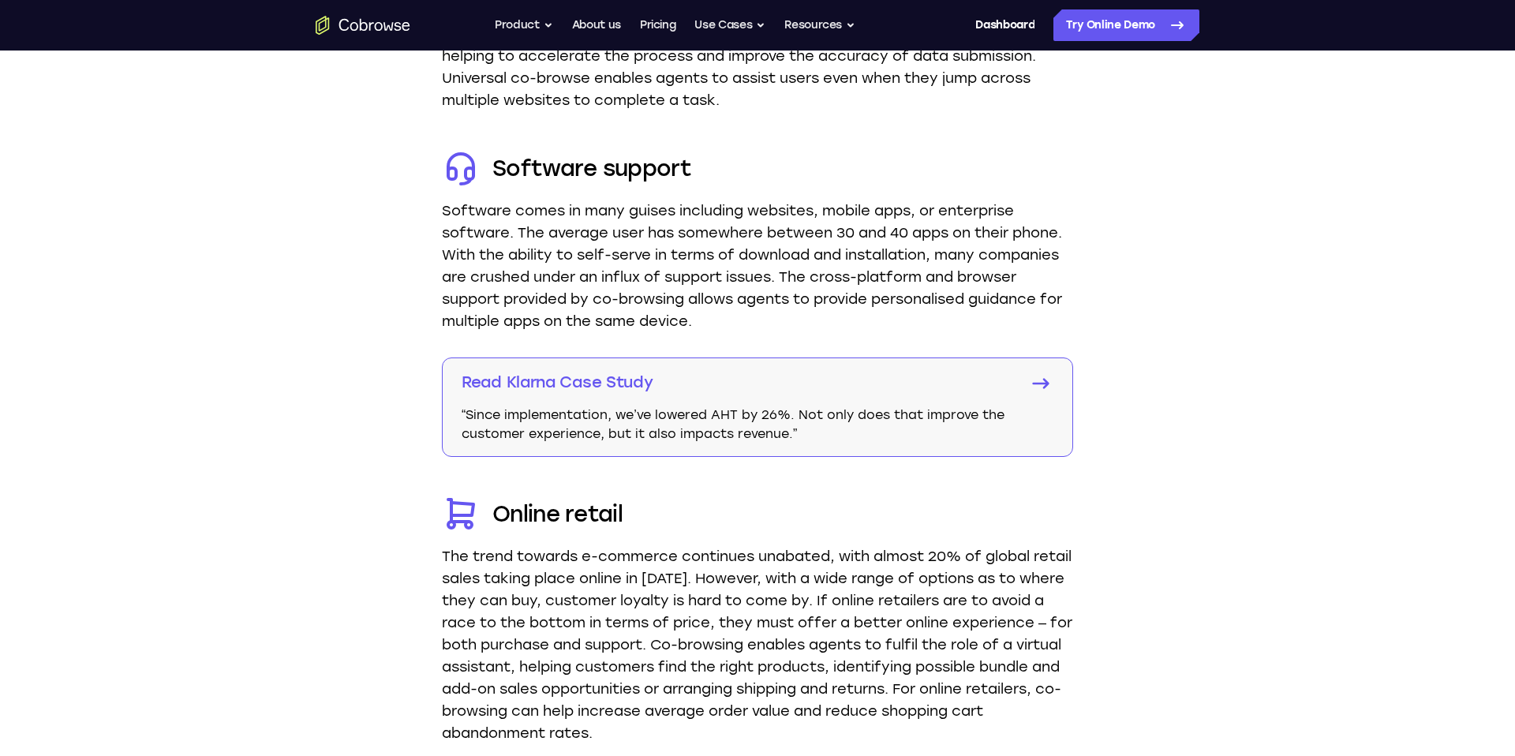
click at [853, 409] on p "“Since implementation, we’ve lowered AHT by 26%. Not only does that improve the…" at bounding box center [735, 424] width 547 height 38
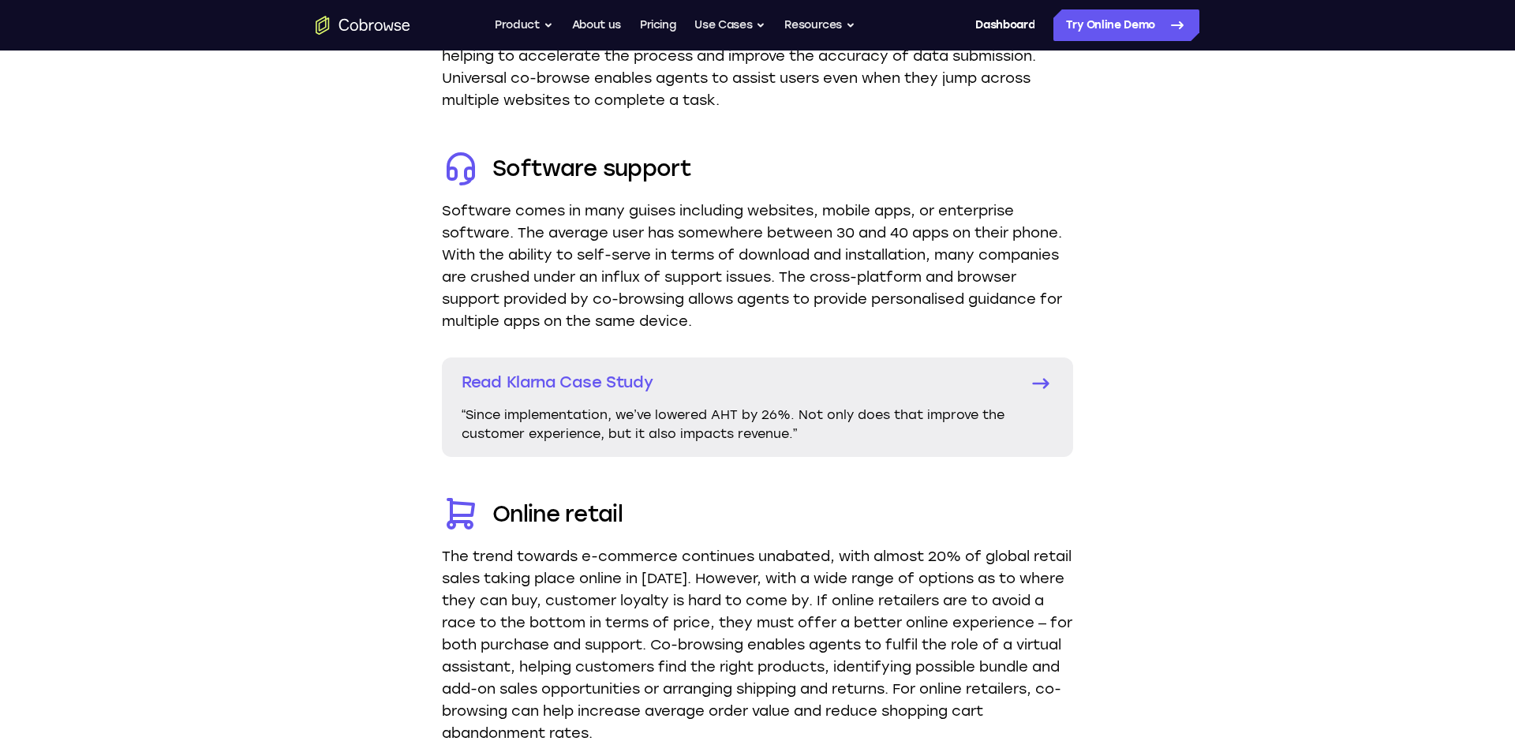
click at [1122, 329] on div "Cobrowse in action The immersive nature of a Cobrowse experience makes it the i…" at bounding box center [757, 450] width 1515 height 2720
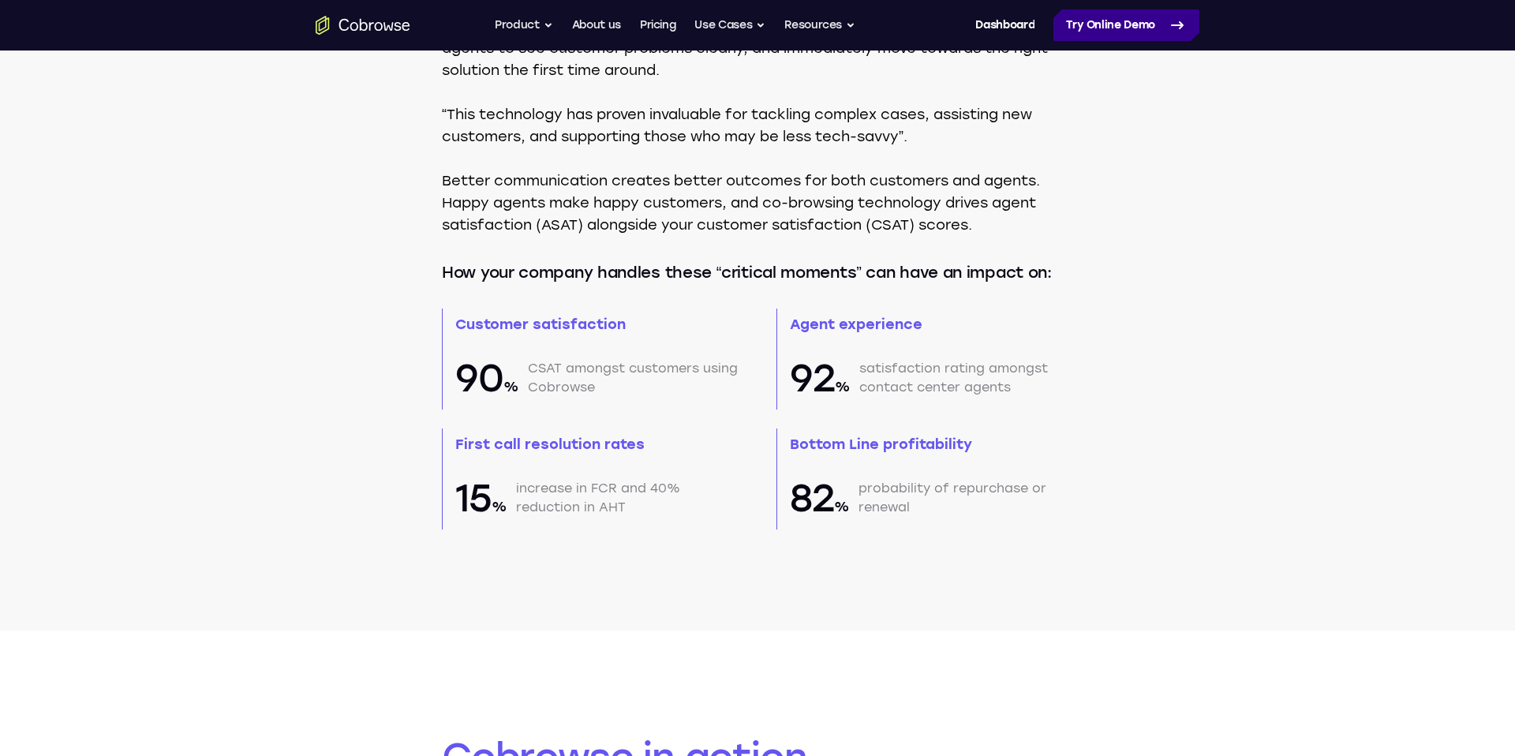
scroll to position [2840, 0]
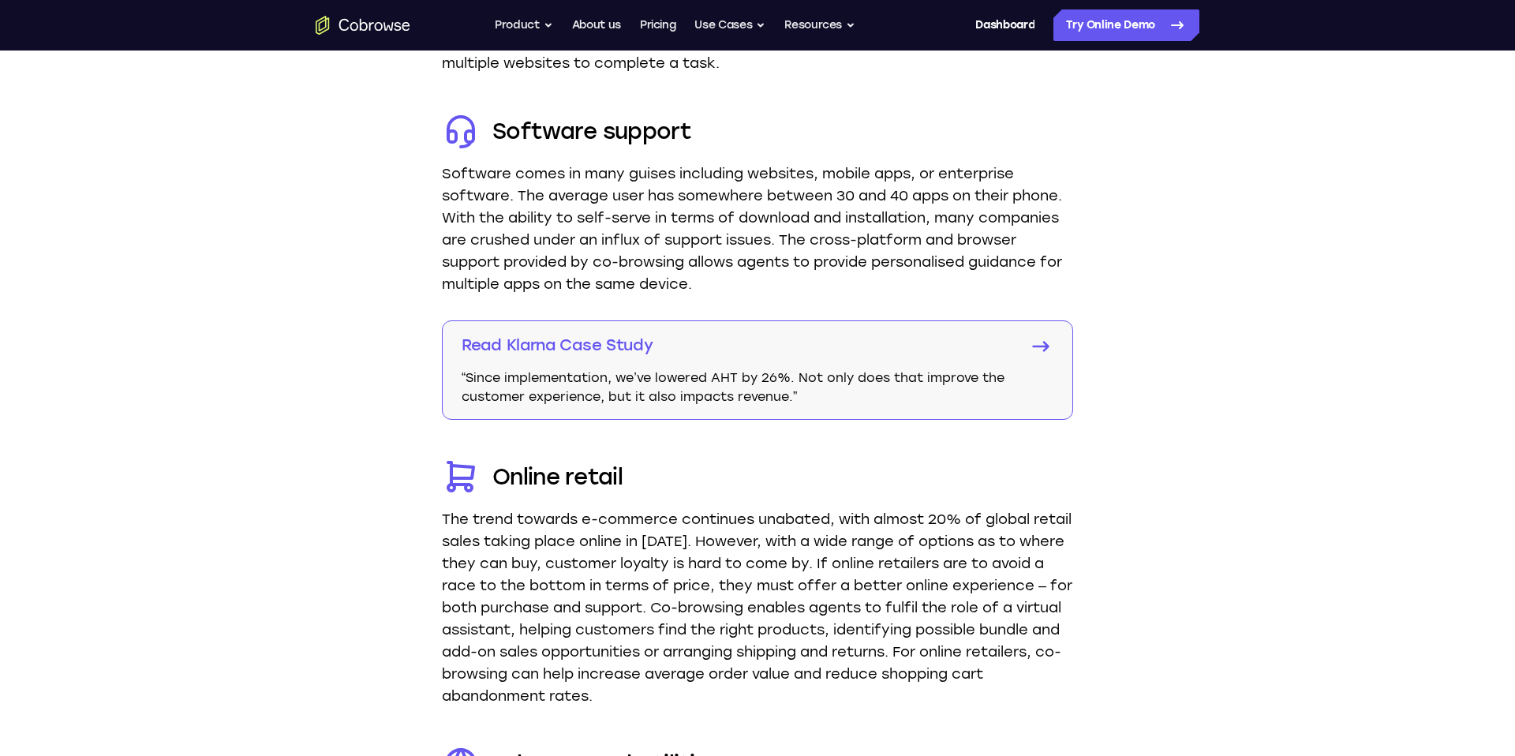
click at [488, 376] on p "“Since implementation, we’ve lowered AHT by 26%. Not only does that improve the…" at bounding box center [735, 387] width 547 height 38
click at [773, 379] on p "“Since implementation, we’ve lowered AHT by 26%. Not only does that improve the…" at bounding box center [735, 387] width 547 height 38
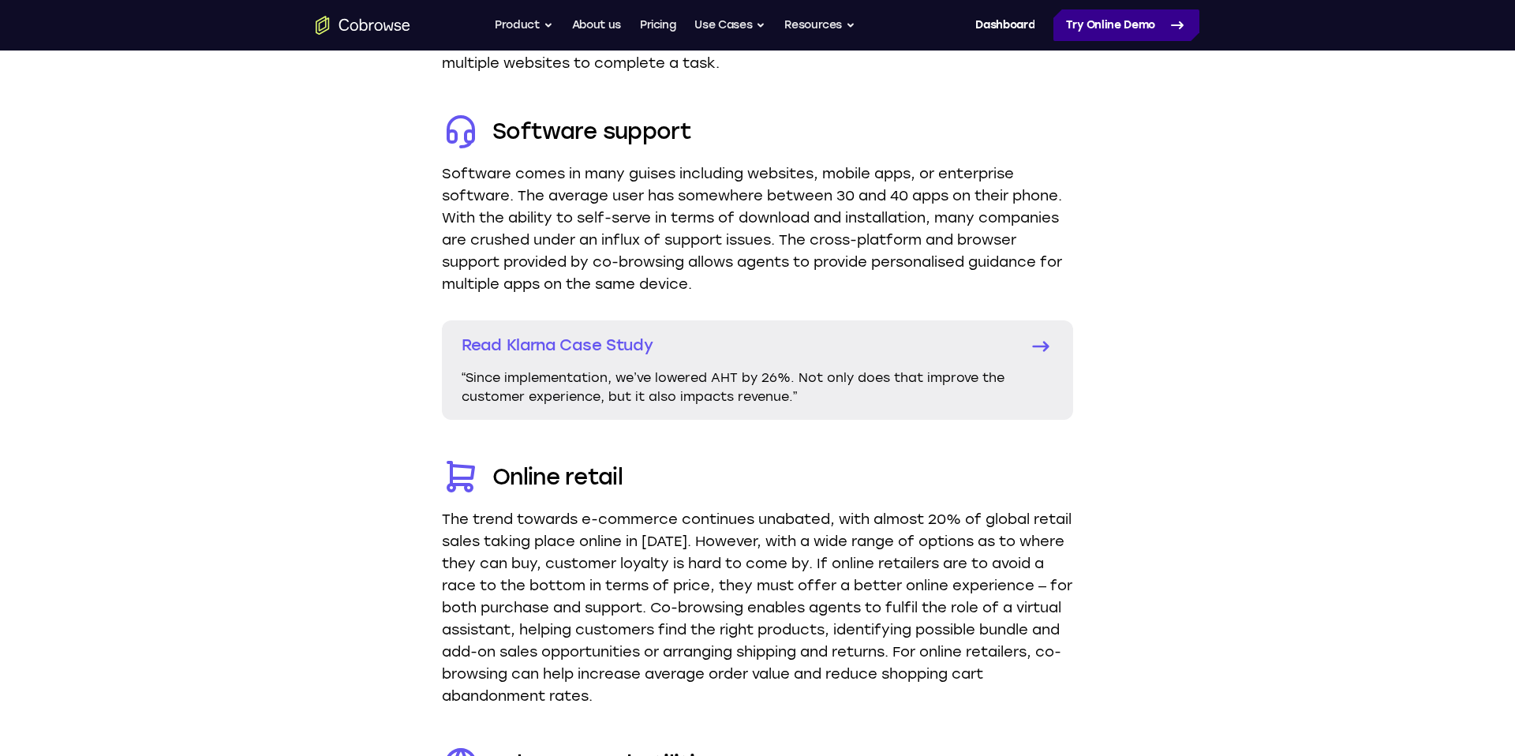
drag, startPoint x: 881, startPoint y: 402, endPoint x: 1109, endPoint y: 9, distance: 454.2
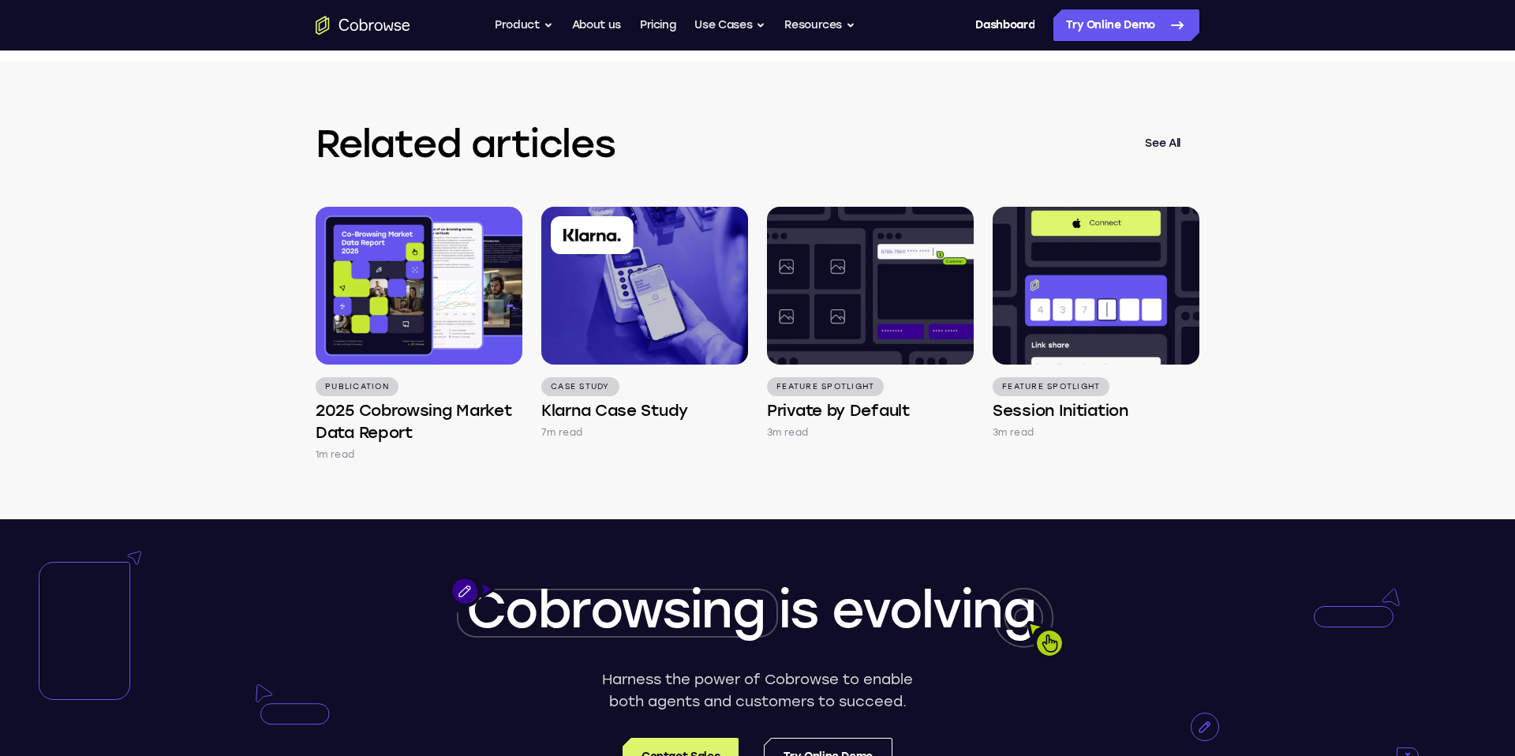
scroll to position [4581, 0]
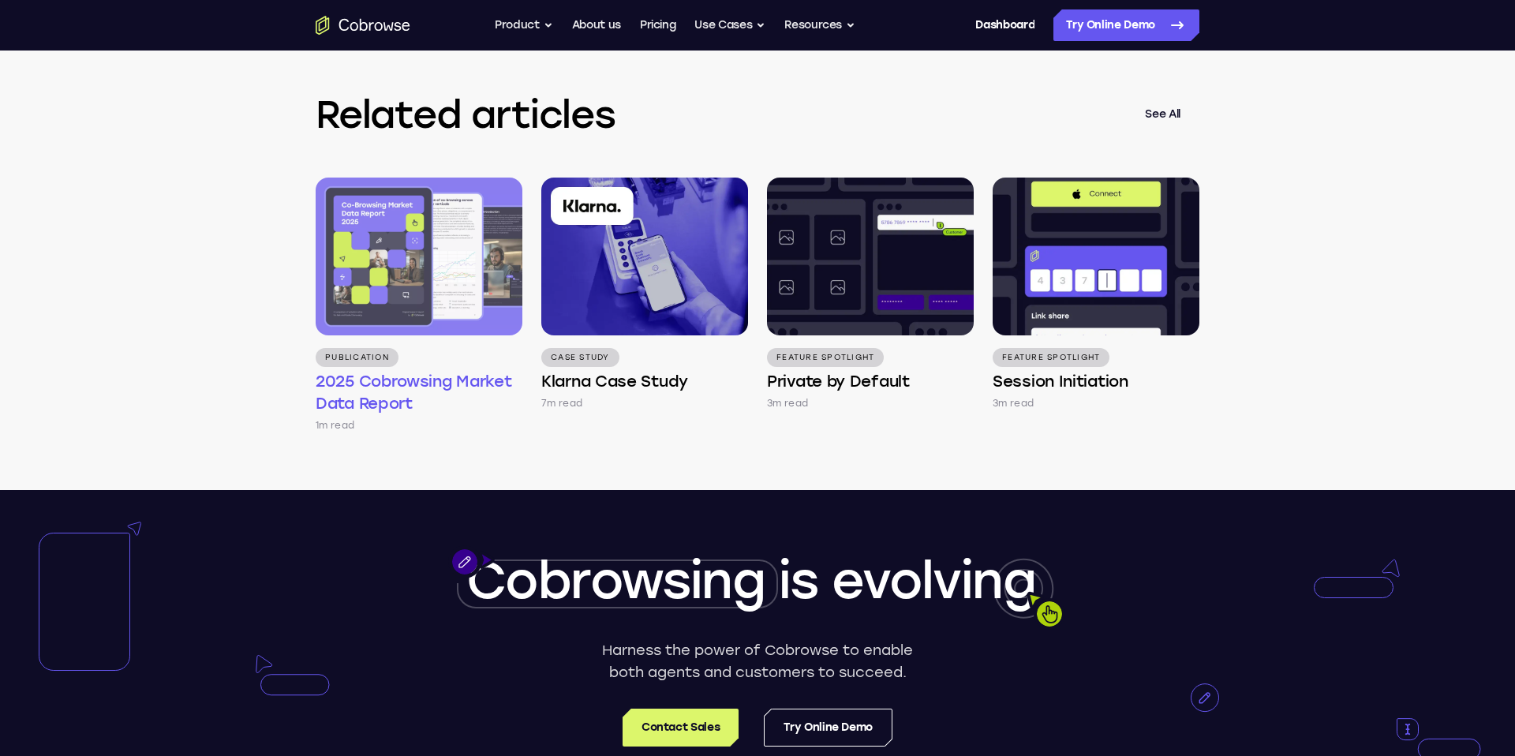
click at [420, 411] on h4 "2025 Cobrowsing Market Data Report" at bounding box center [419, 392] width 207 height 44
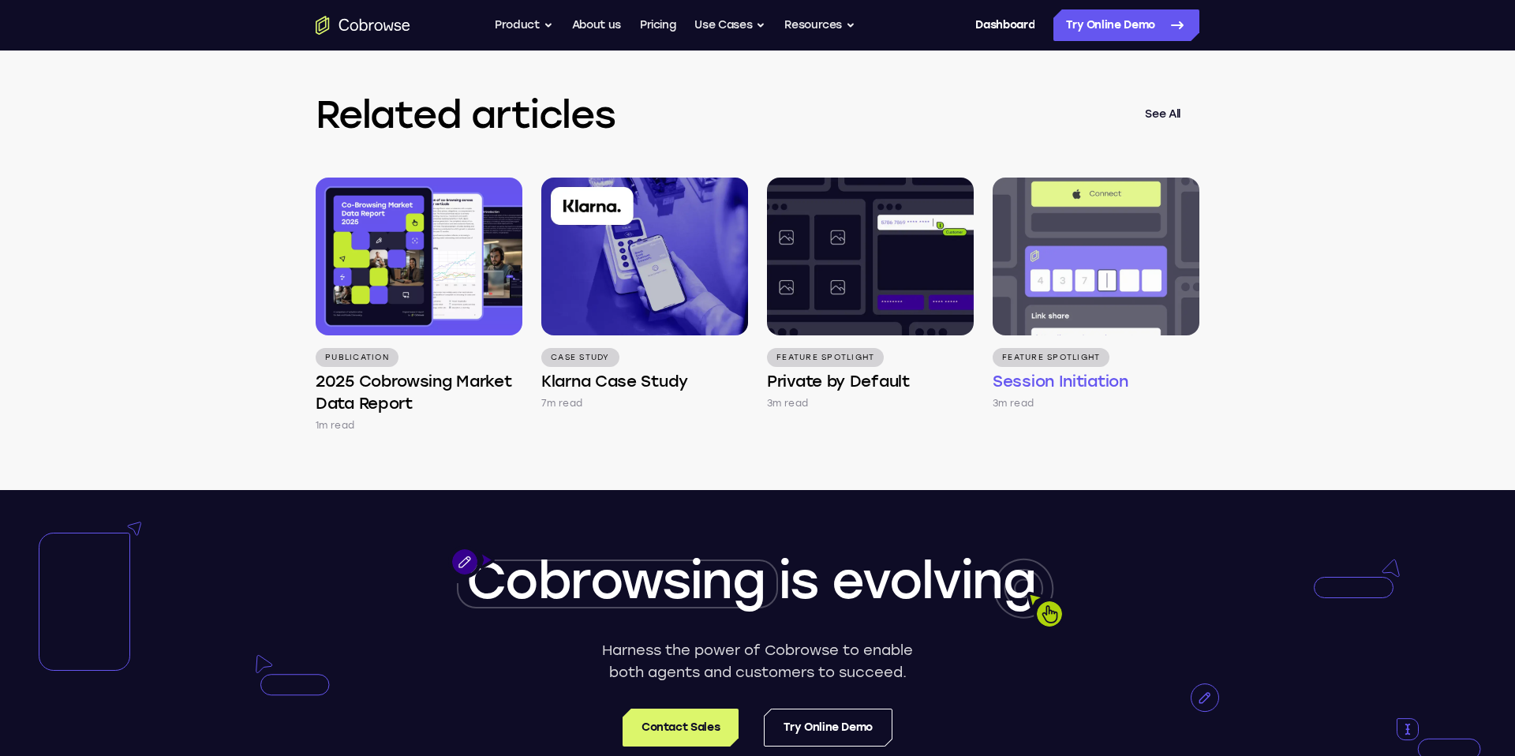
click at [1130, 318] on img at bounding box center [1095, 257] width 207 height 158
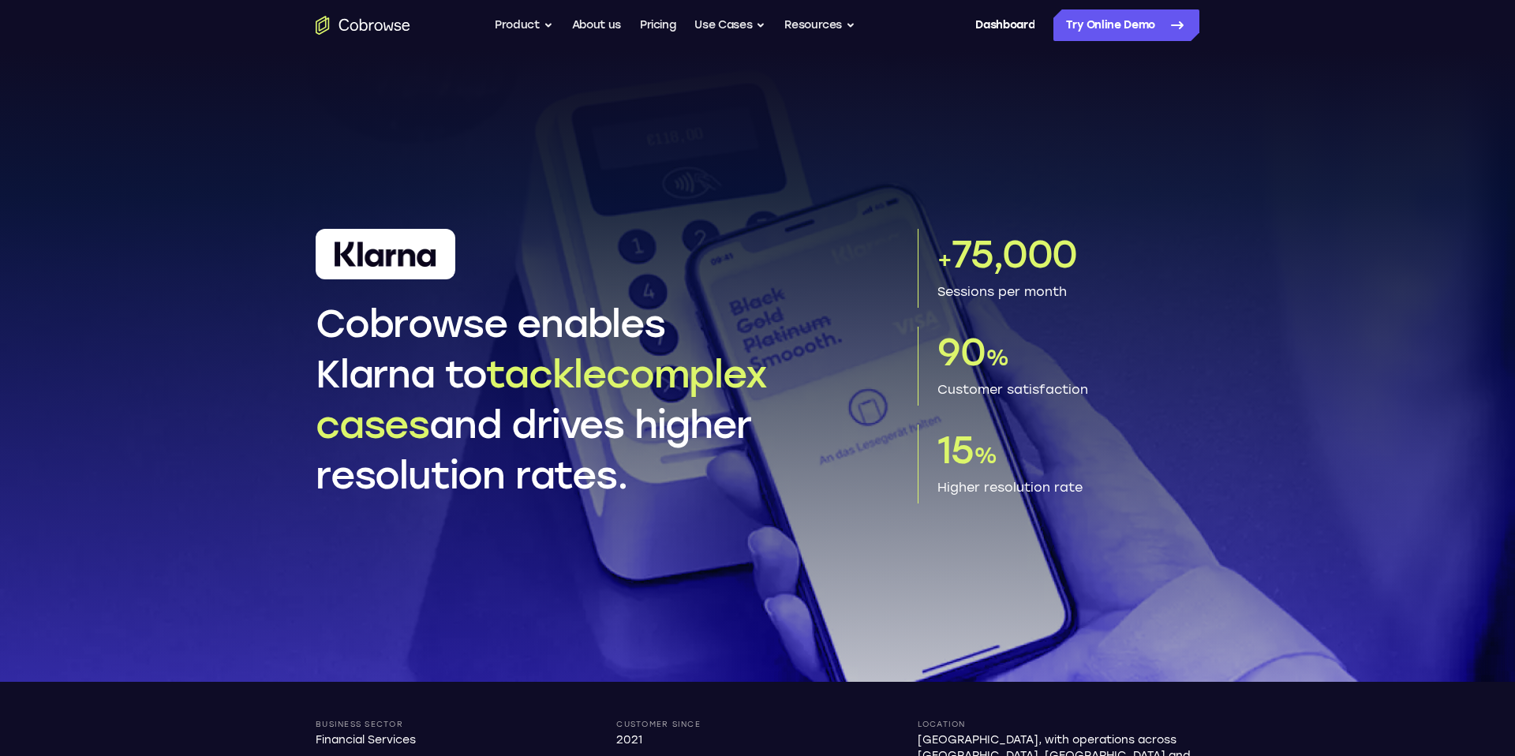
click at [1259, 496] on header "Cobrowse enables Klarna to tackle complex cases and drives higher resolution ra…" at bounding box center [757, 366] width 1010 height 552
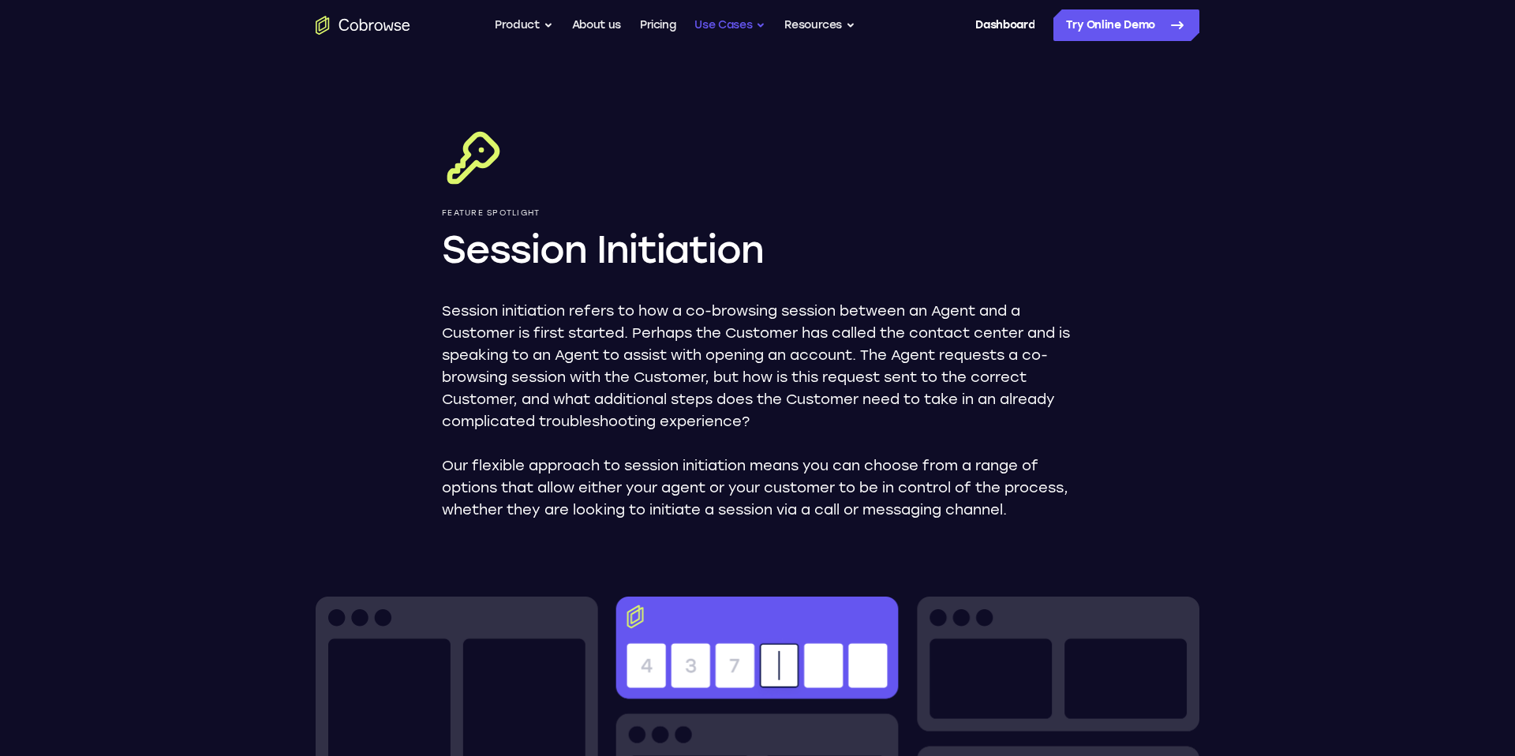
click at [752, 25] on button "Use Cases" at bounding box center [729, 25] width 71 height 32
click at [735, 32] on button "Use Cases" at bounding box center [729, 25] width 71 height 32
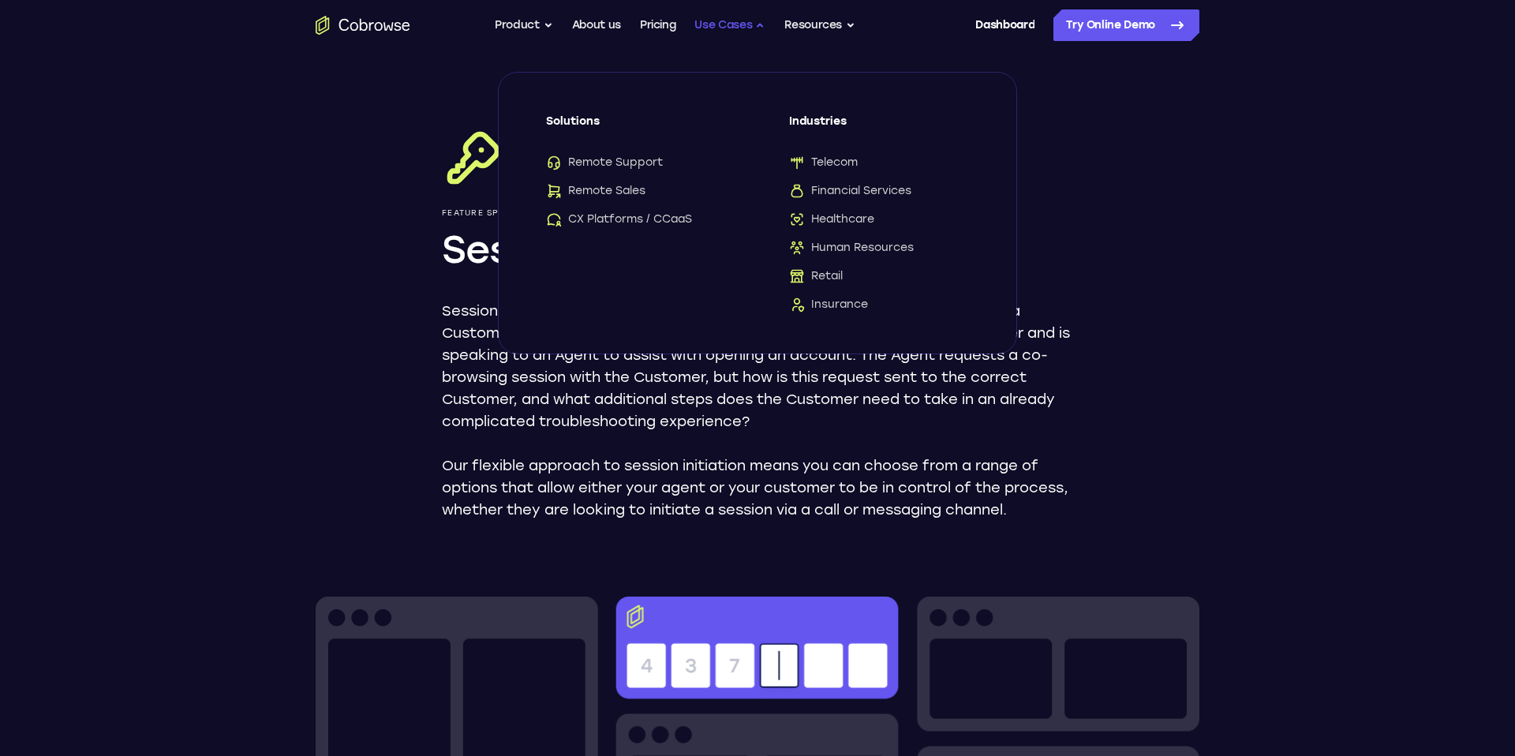
click at [735, 26] on button "Use Cases" at bounding box center [729, 25] width 71 height 32
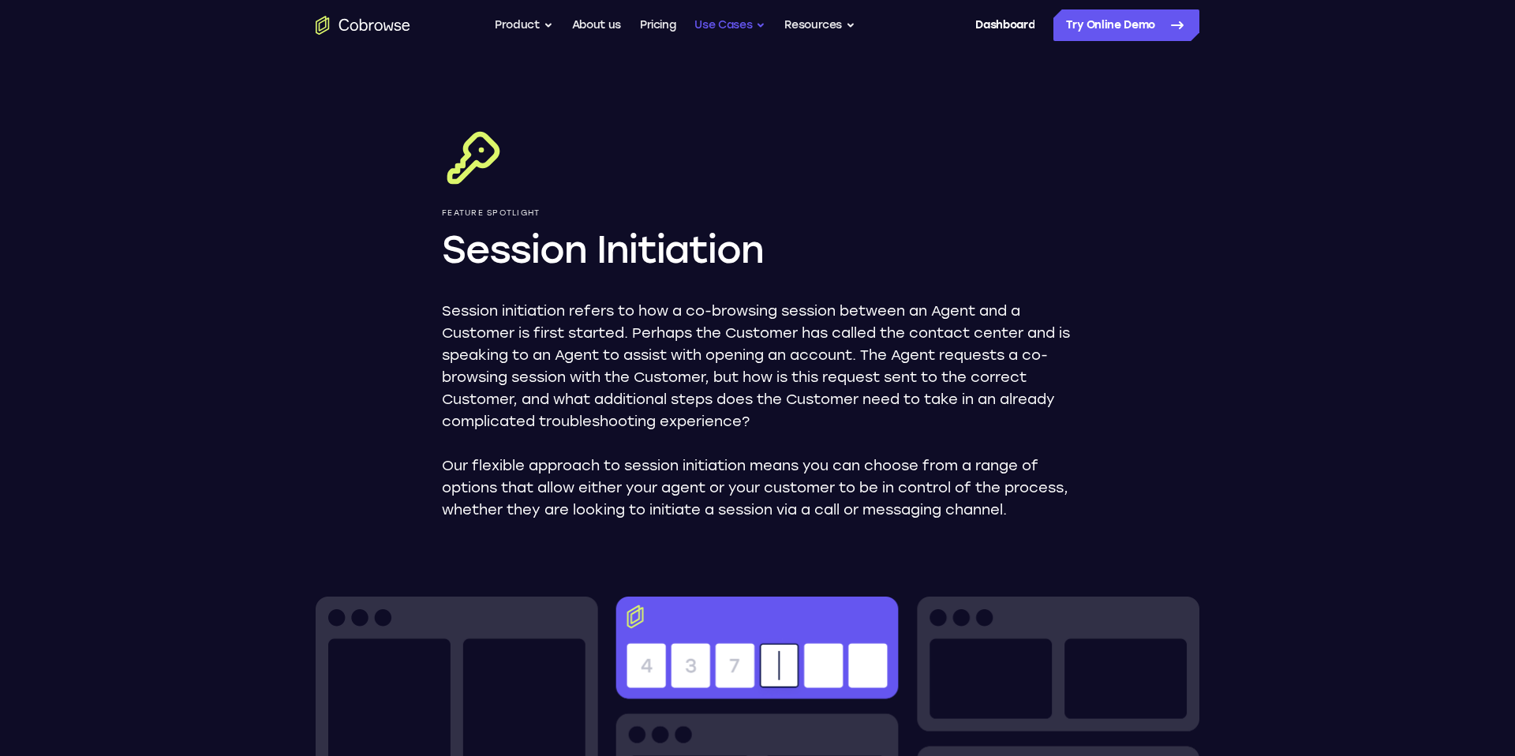
click at [735, 26] on button "Use Cases" at bounding box center [729, 25] width 71 height 32
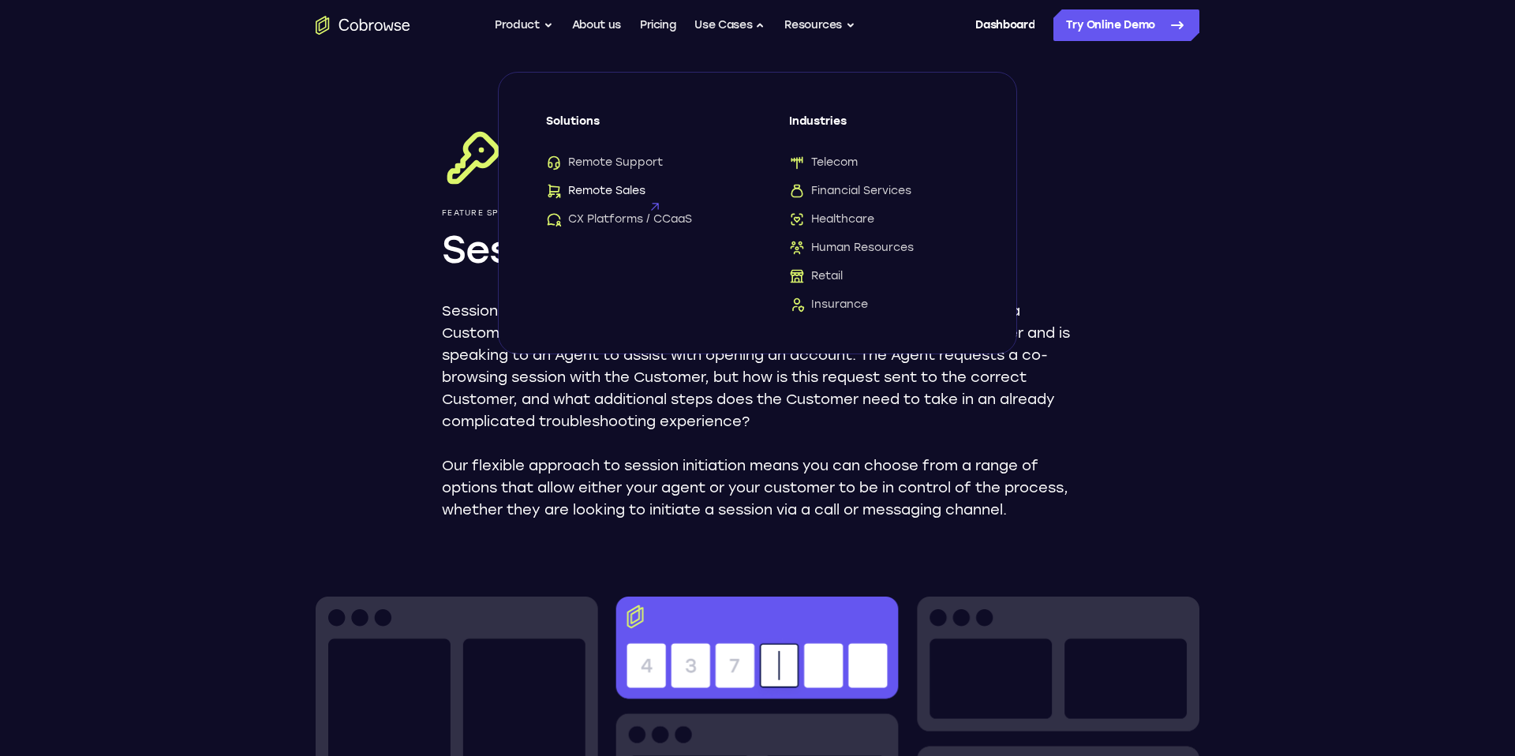
click at [574, 186] on span "Remote Sales" at bounding box center [595, 191] width 99 height 16
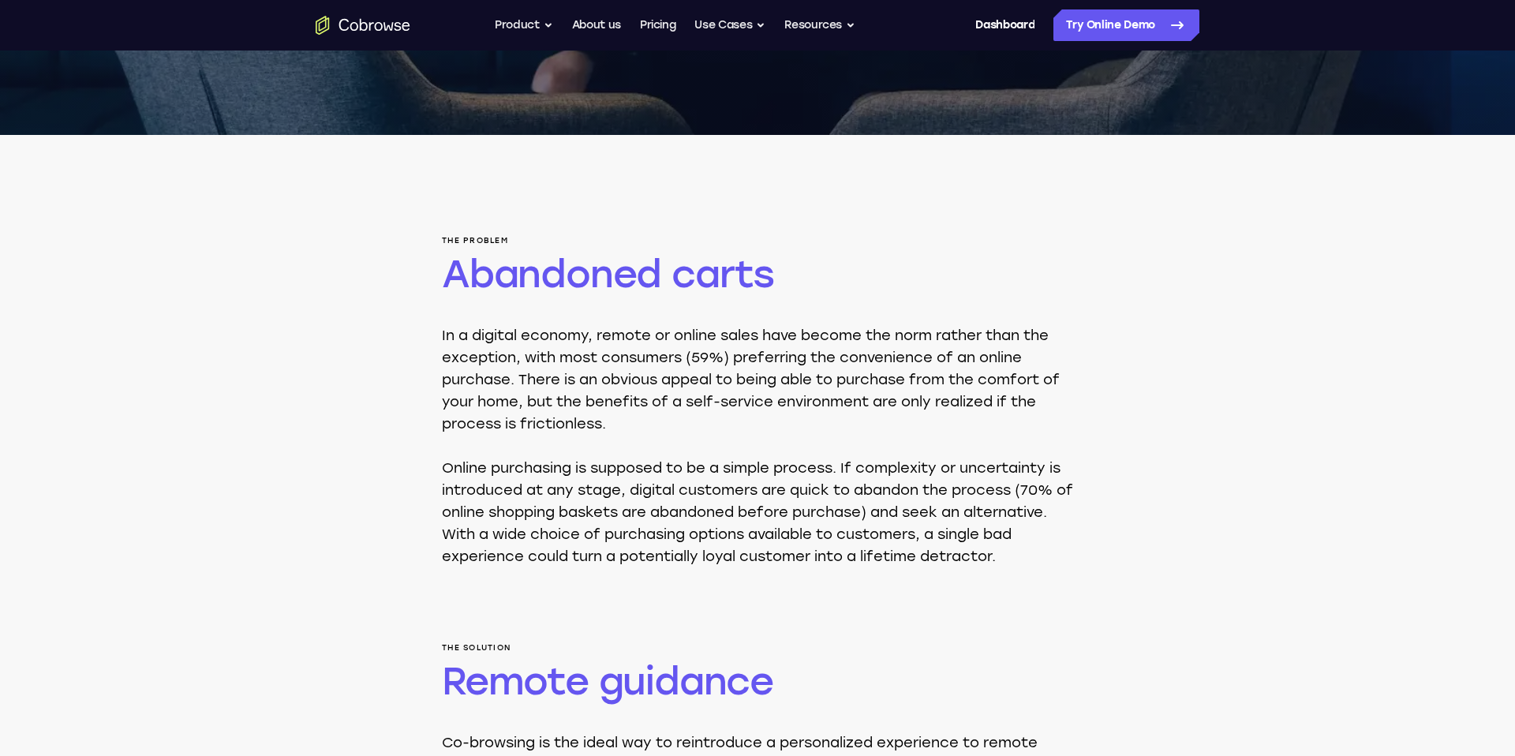
scroll to position [825, 0]
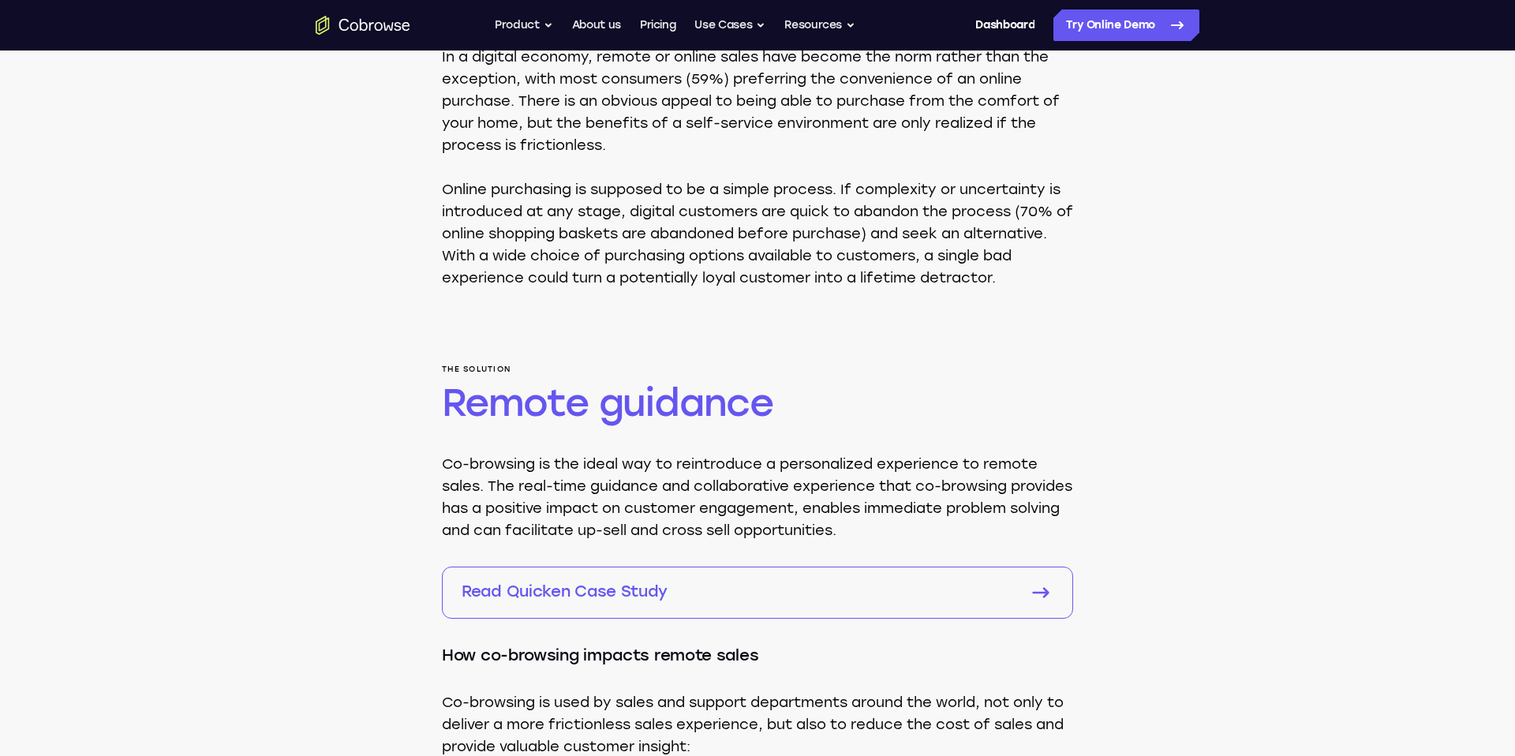
click at [738, 602] on p "Read Quicken Case Study" at bounding box center [735, 591] width 547 height 22
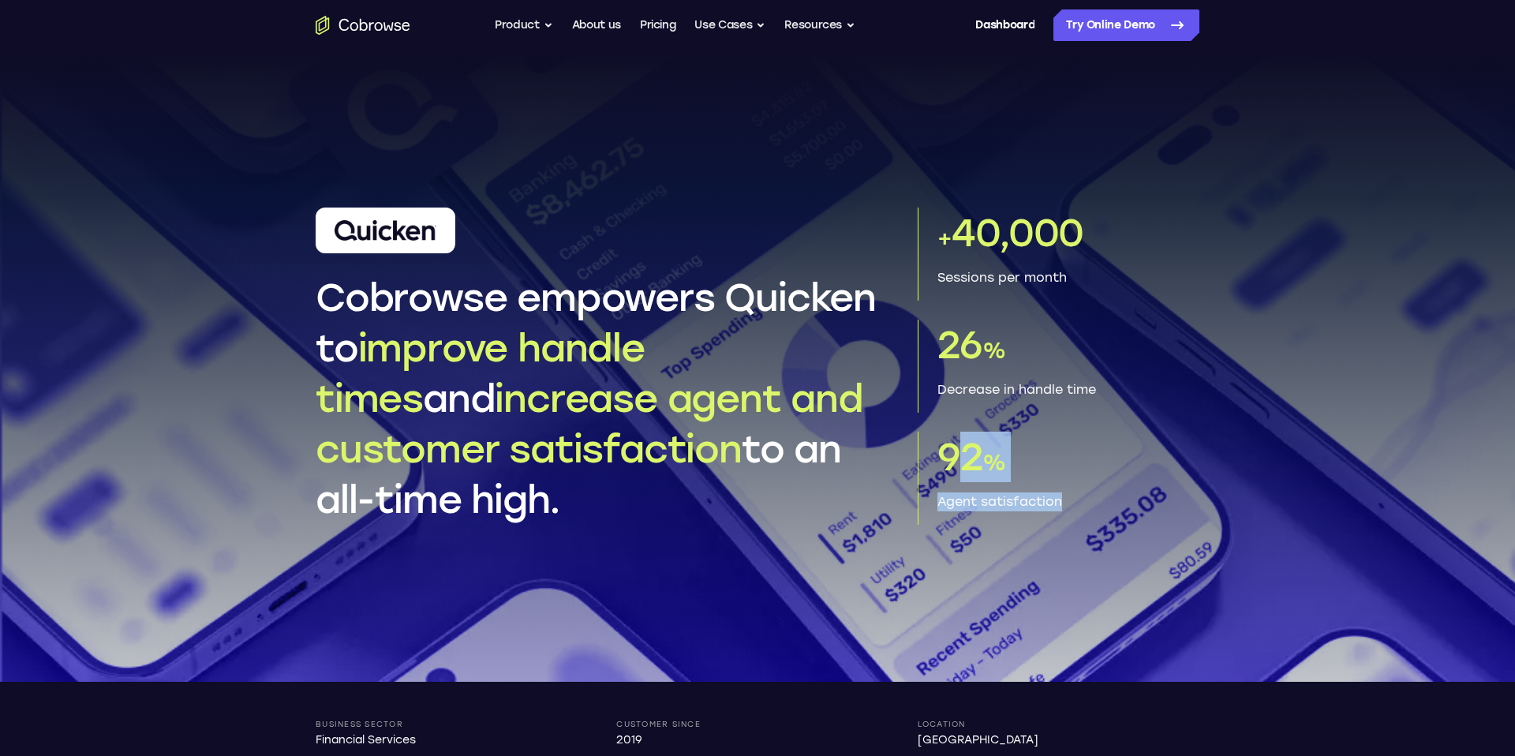
drag, startPoint x: 940, startPoint y: 460, endPoint x: 1063, endPoint y: 510, distance: 133.0
click at [1063, 510] on div "92 % Agent satisfaction" at bounding box center [1058, 478] width 282 height 93
copy div "92 % Agent satisfaction"
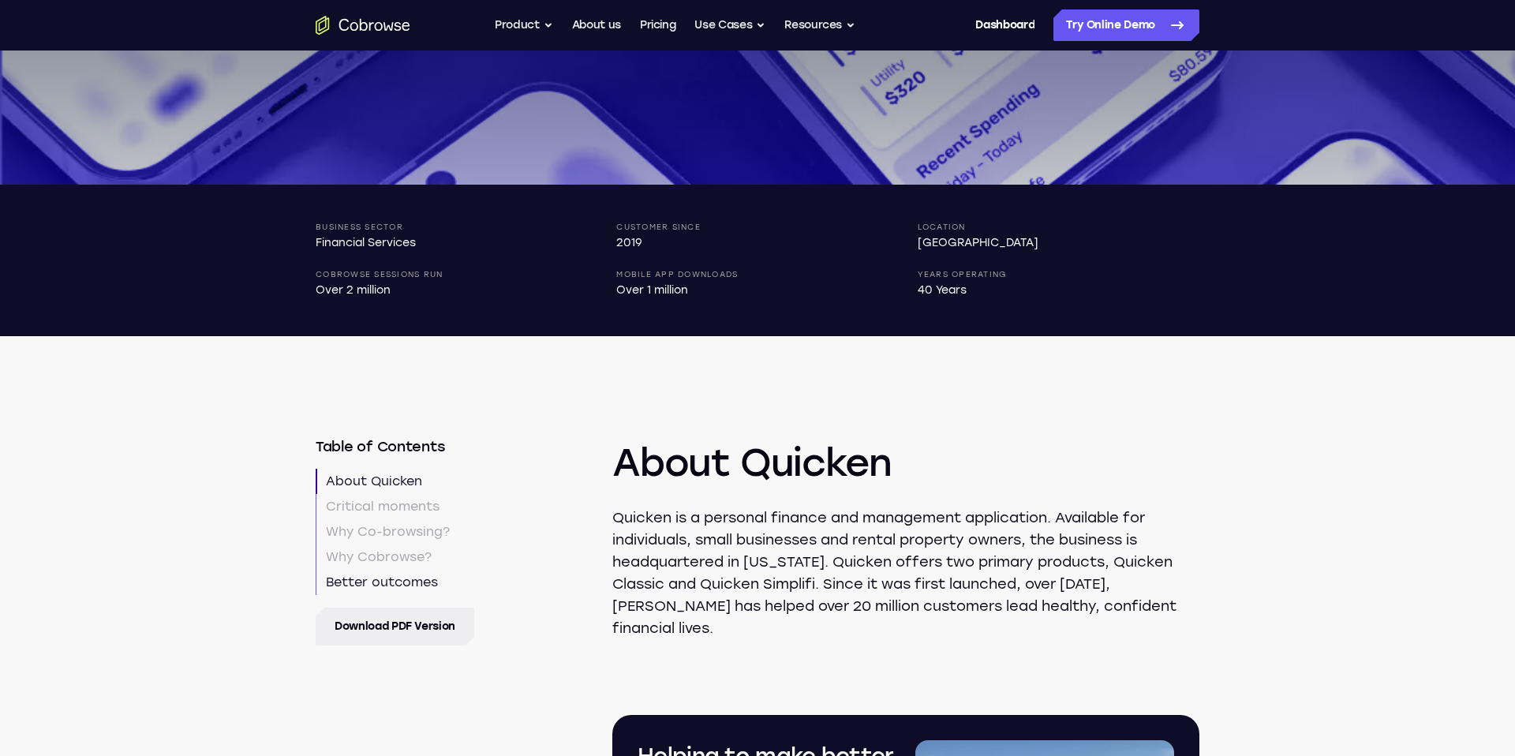
click at [410, 584] on link "Better outcomes" at bounding box center [395, 582] width 159 height 25
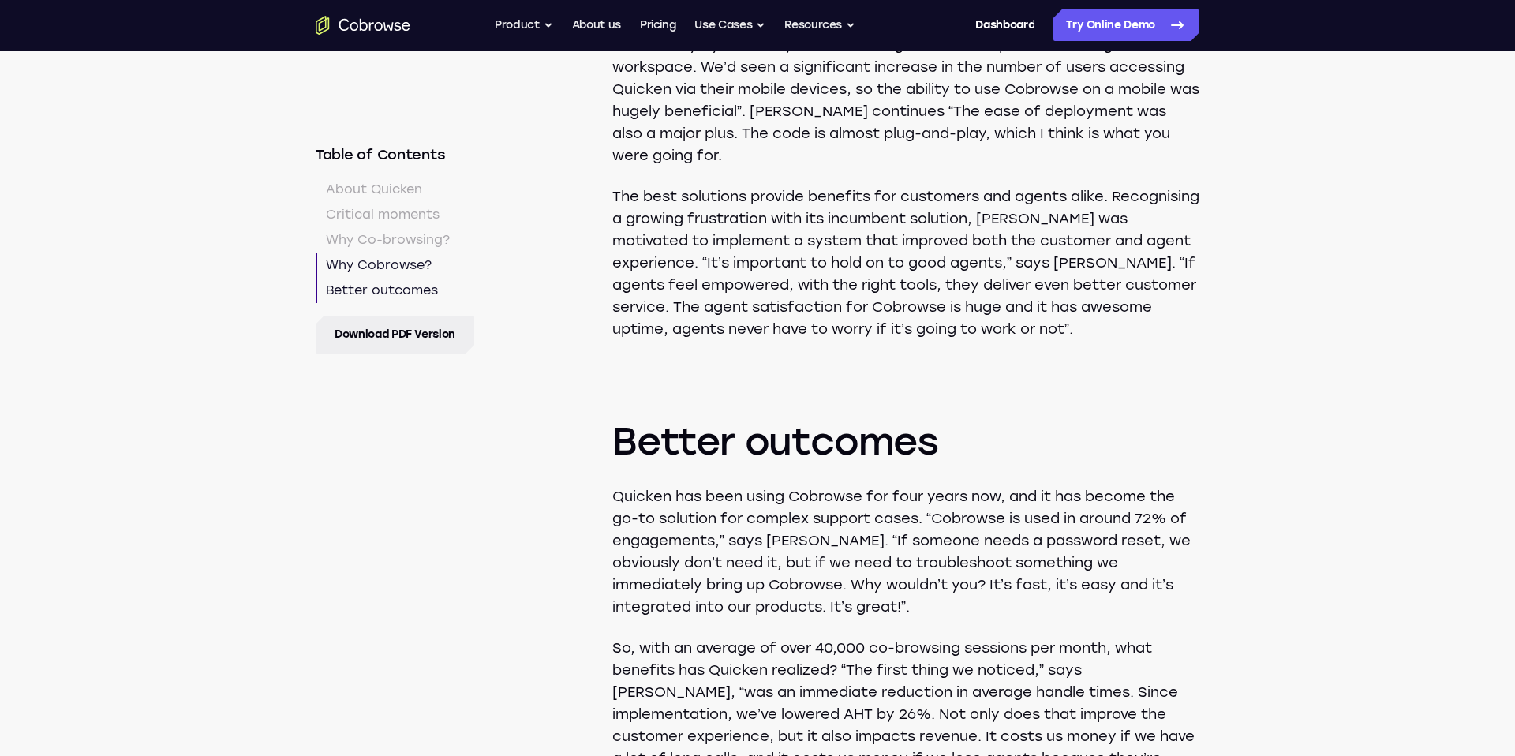
scroll to position [3083, 0]
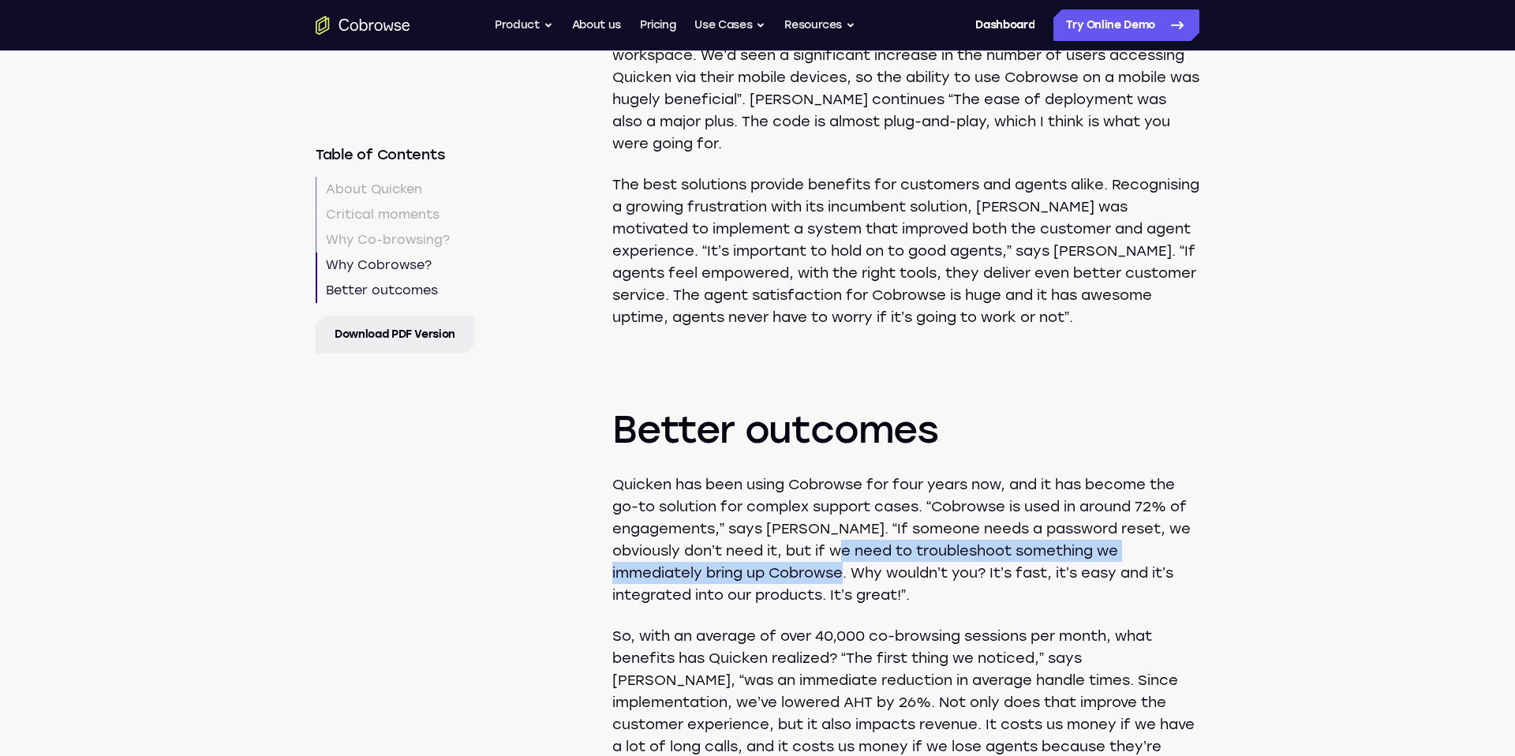
drag, startPoint x: 895, startPoint y: 525, endPoint x: 894, endPoint y: 549, distance: 23.7
click at [894, 549] on p "Quicken has been using Cobrowse for four years now, and it has become the go-to…" at bounding box center [905, 539] width 587 height 133
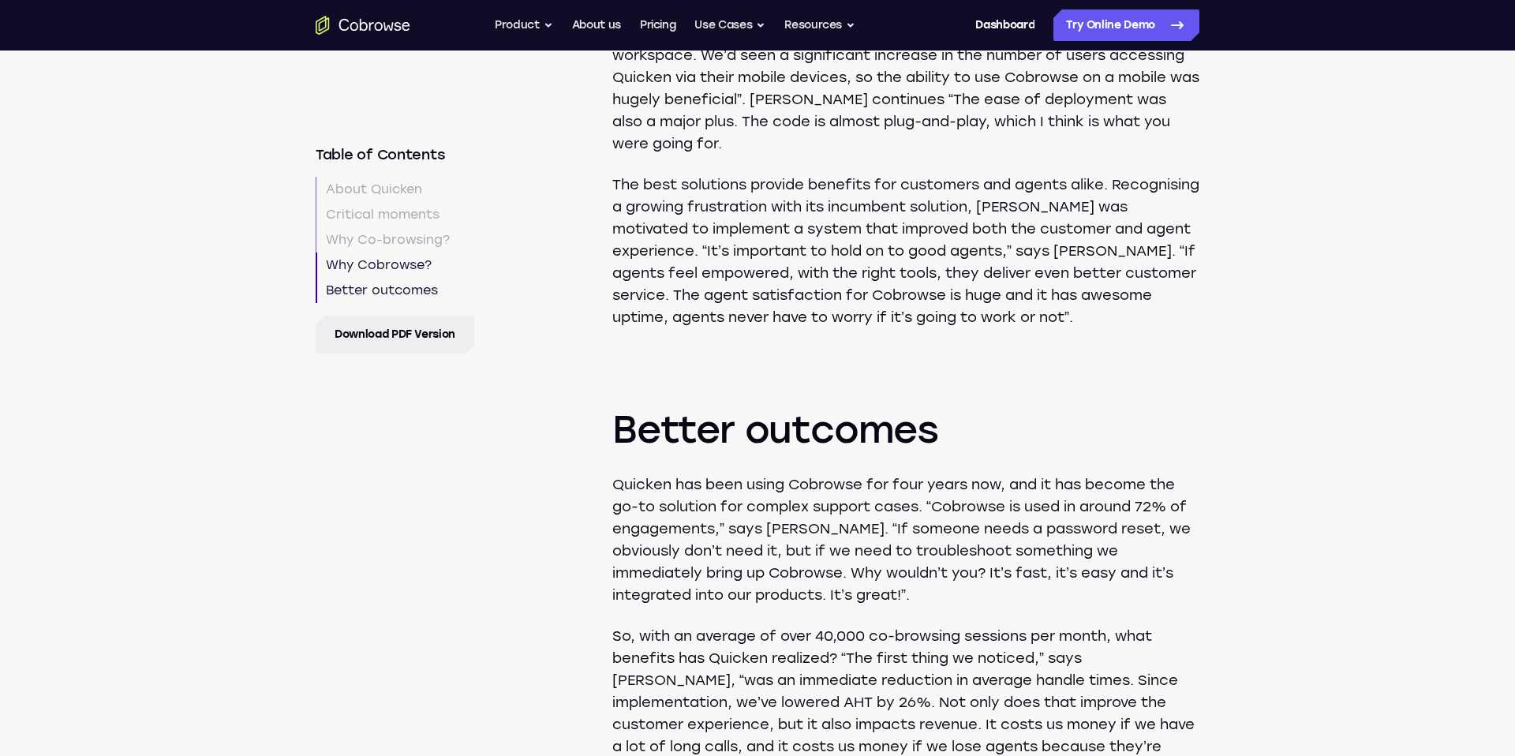
click at [895, 625] on p "So, with an average of over 40,000 co-browsing sessions per month, what benefit…" at bounding box center [905, 724] width 587 height 199
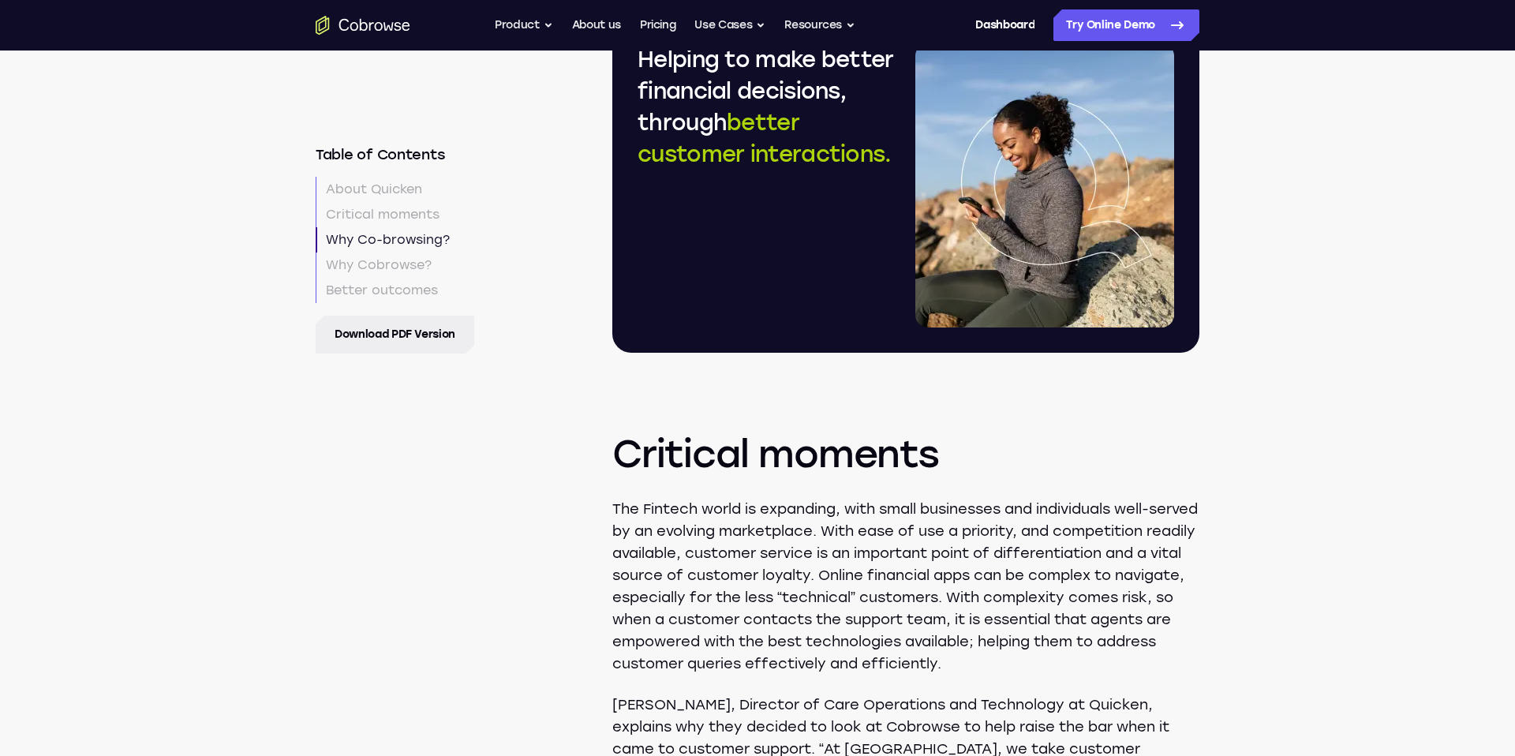
scroll to position [983, 0]
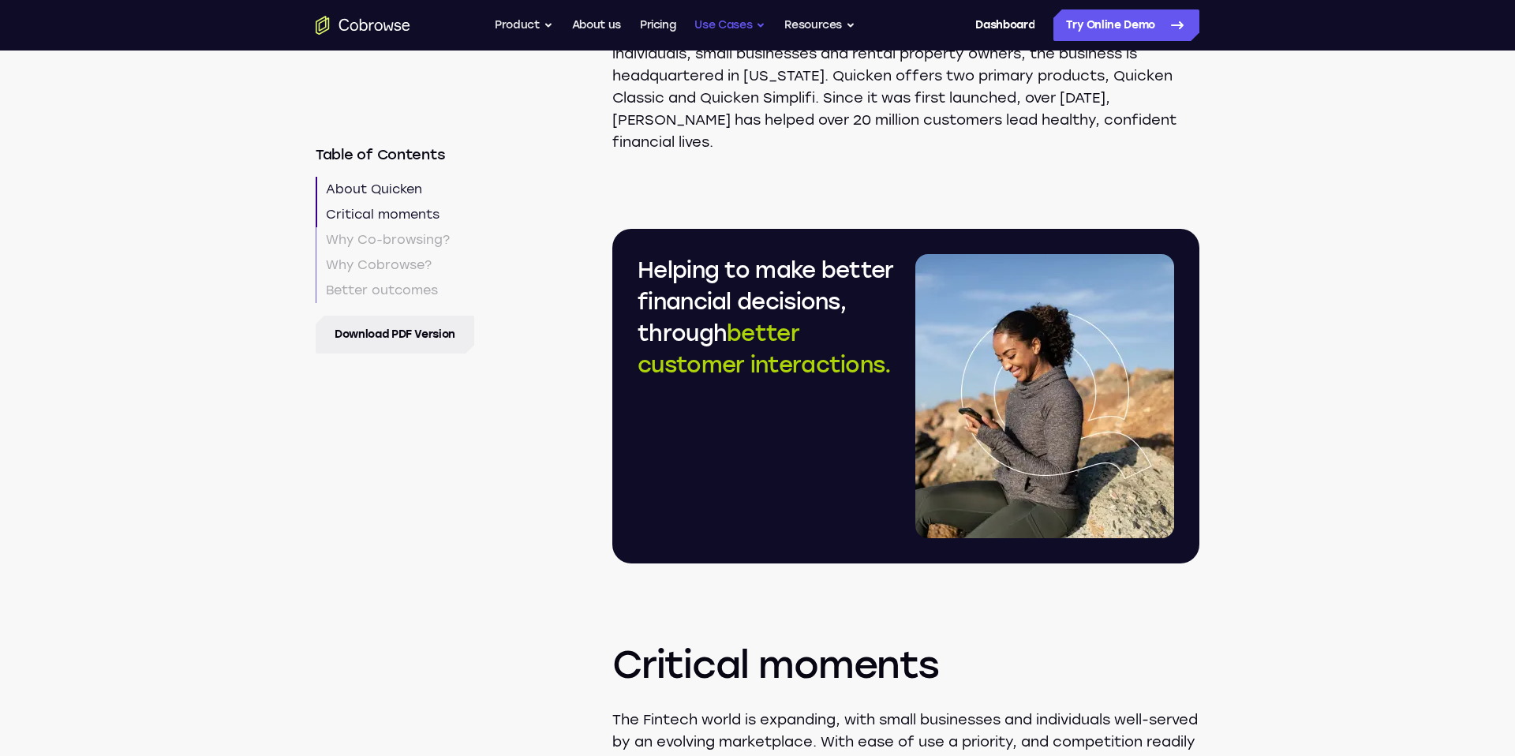
click at [716, 13] on button "Use Cases" at bounding box center [729, 25] width 71 height 32
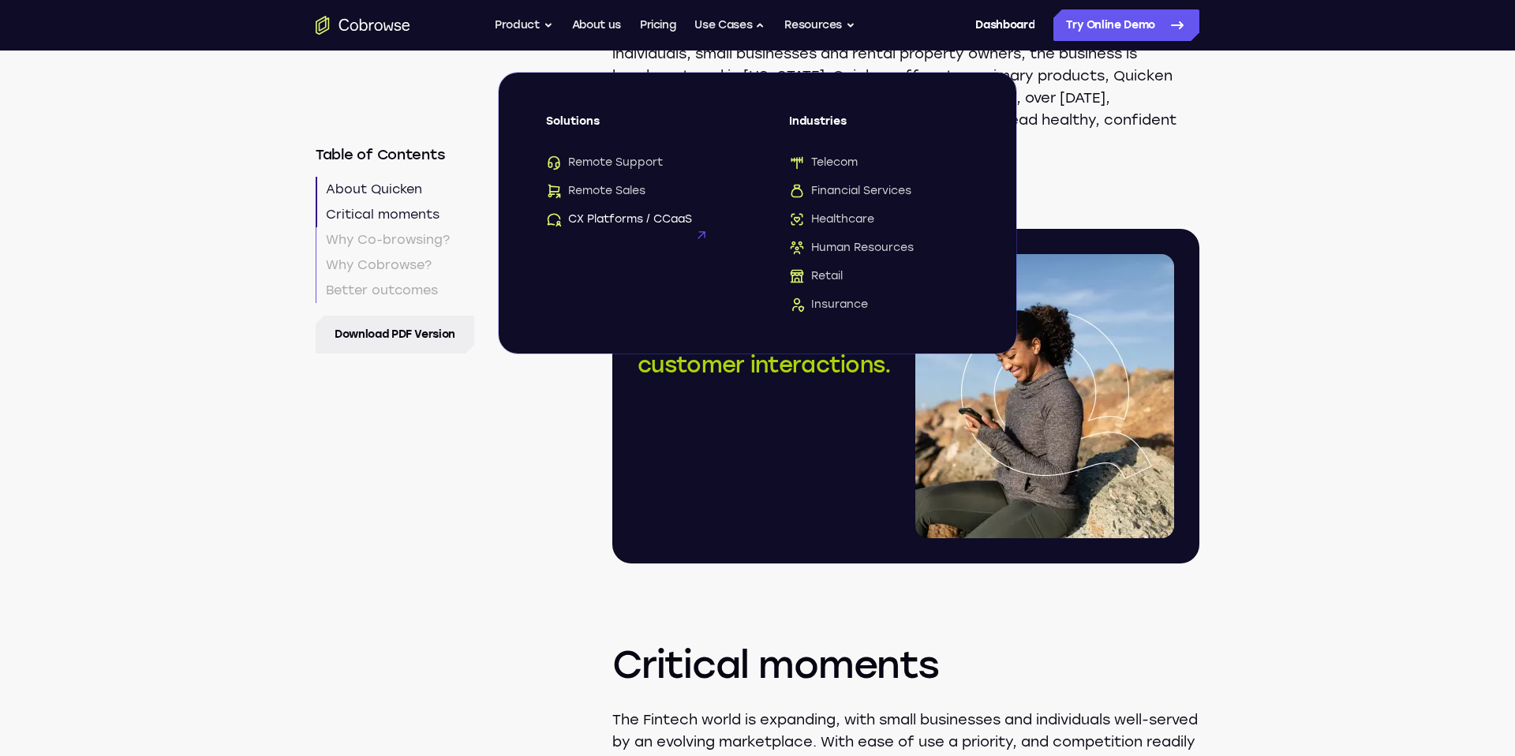
click at [678, 215] on span "CX Platforms / CCaaS" at bounding box center [619, 219] width 146 height 16
